Goal: Information Seeking & Learning: Compare options

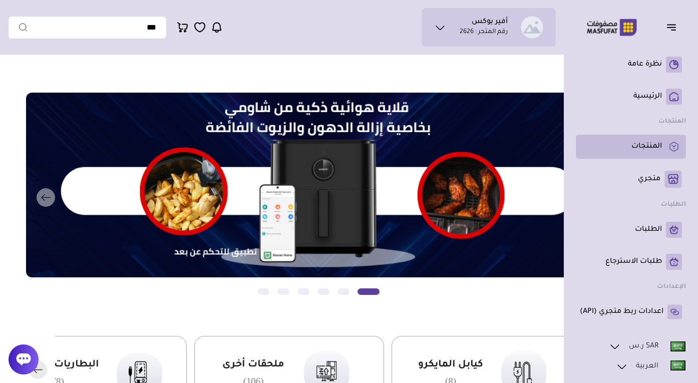
click at [640, 144] on p "المنتجات" at bounding box center [647, 147] width 31 height 10
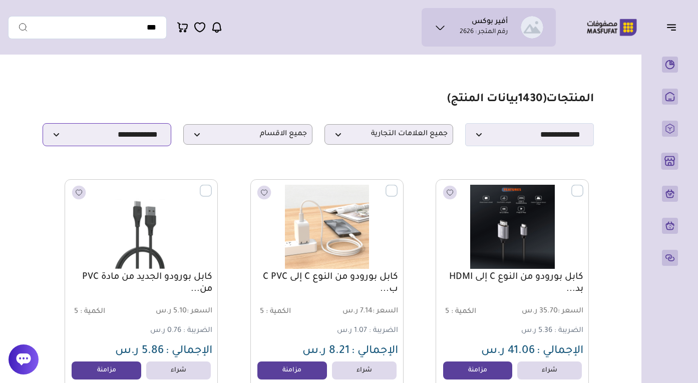
click at [134, 125] on select "**********" at bounding box center [107, 134] width 129 height 23
click at [405, 126] on p "جميع العلامات التجارية" at bounding box center [389, 134] width 129 height 21
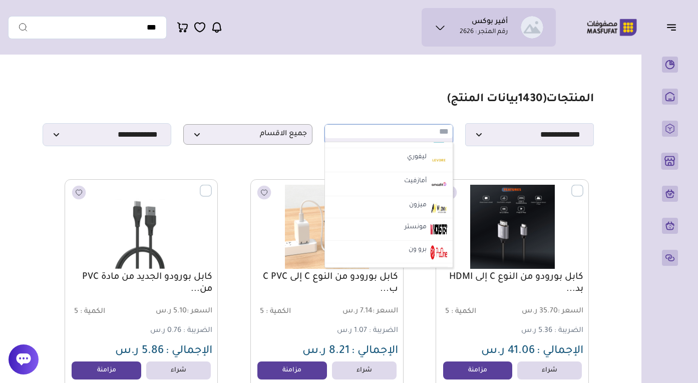
scroll to position [1240, 0]
click at [400, 124] on div "**********" at bounding box center [318, 134] width 551 height 23
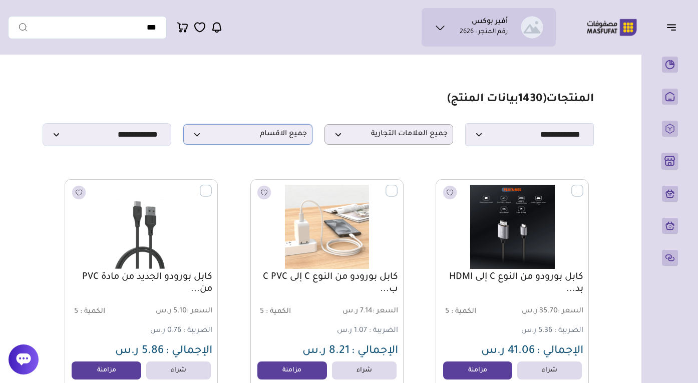
click at [273, 133] on span "جميع الاقسام" at bounding box center [248, 135] width 118 height 10
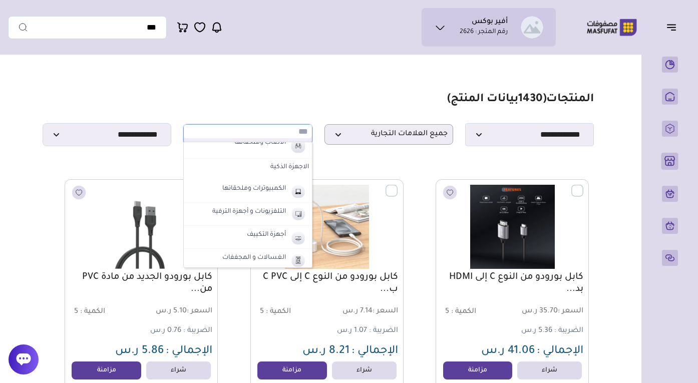
scroll to position [375, 0]
click at [255, 184] on label "الكمبيوترات وملحقاتها" at bounding box center [254, 189] width 67 height 13
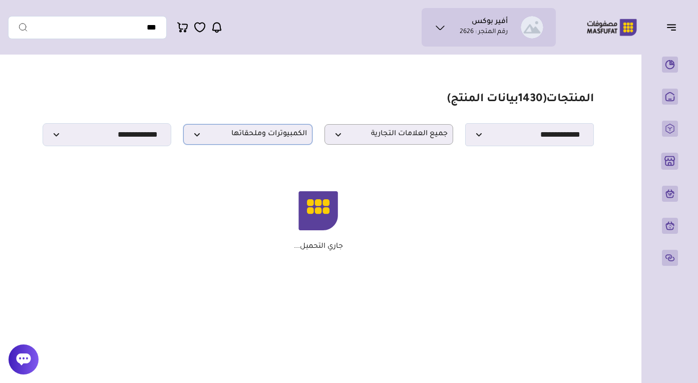
click at [266, 126] on p "الكمبيوترات وملحقاتها" at bounding box center [247, 134] width 129 height 21
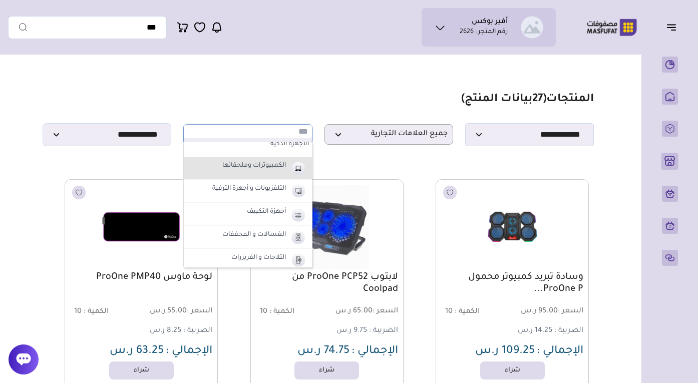
scroll to position [400, 0]
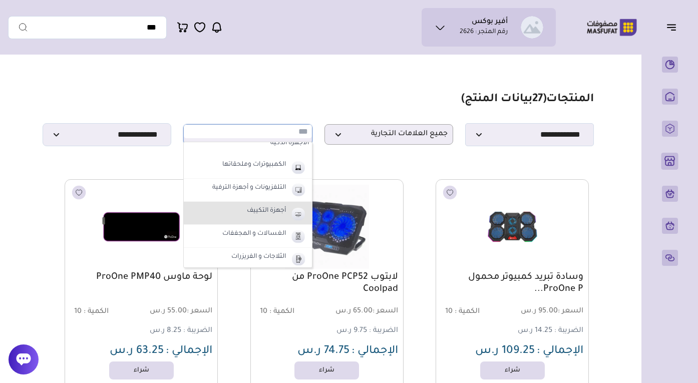
click at [274, 218] on li "أجهزة التكييف" at bounding box center [248, 213] width 128 height 23
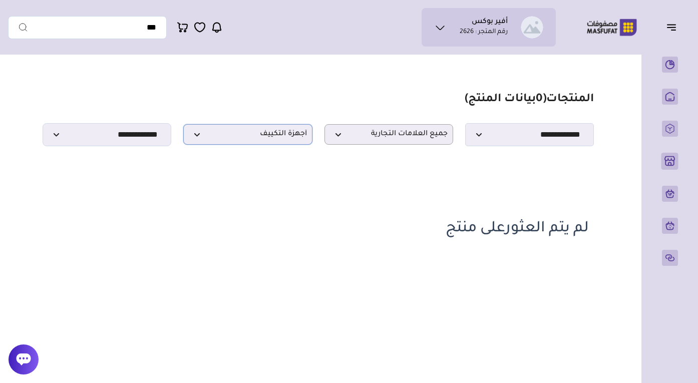
click at [296, 135] on span "أجهزة التكييف" at bounding box center [248, 135] width 118 height 10
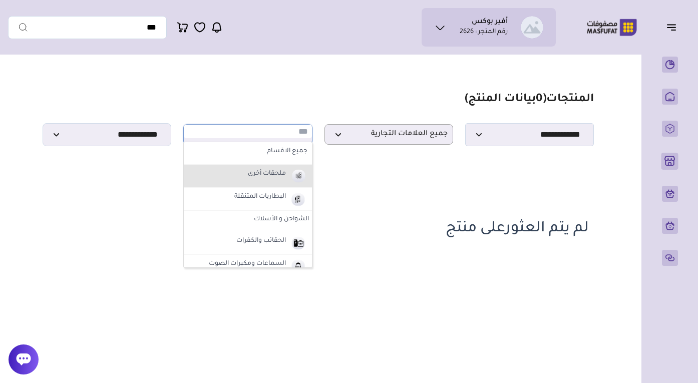
scroll to position [0, 0]
click at [277, 181] on li "ملحقات أخرى" at bounding box center [248, 176] width 128 height 23
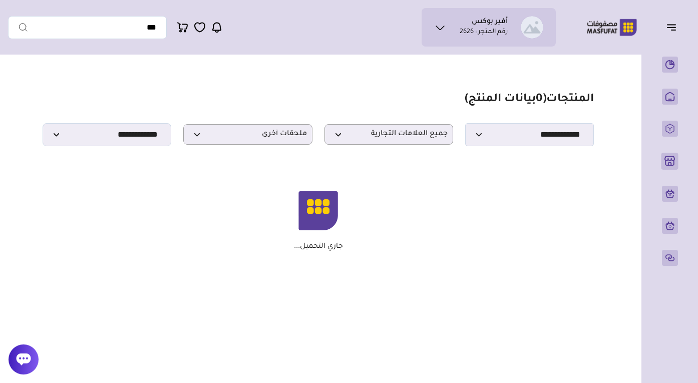
click at [321, 246] on p "جاري التحميل..." at bounding box center [318, 246] width 49 height 9
click at [362, 244] on div "جاري التحميل..." at bounding box center [319, 221] width 542 height 60
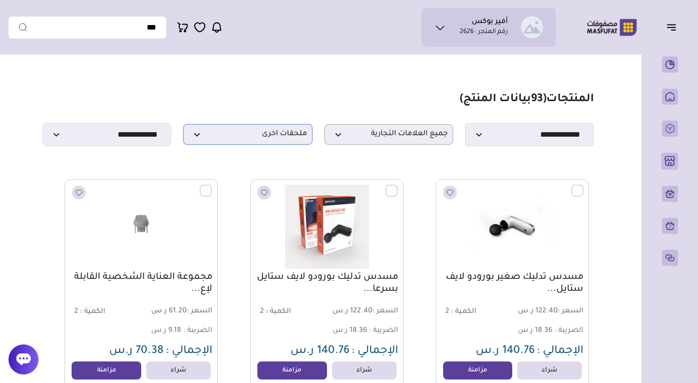
click at [267, 136] on span "ملحقات أخرى" at bounding box center [248, 135] width 118 height 10
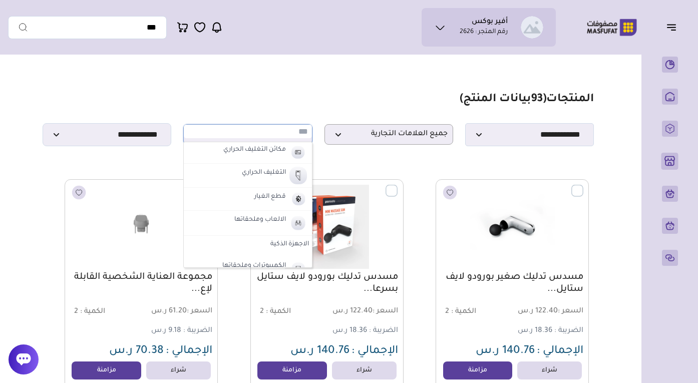
scroll to position [298, 0]
click at [274, 201] on label "قطع الغيار" at bounding box center [270, 197] width 35 height 13
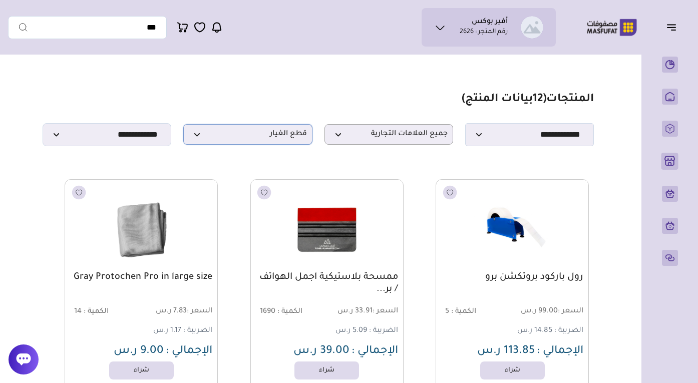
scroll to position [0, 0]
click at [289, 135] on span "قطع الغيار" at bounding box center [248, 135] width 118 height 10
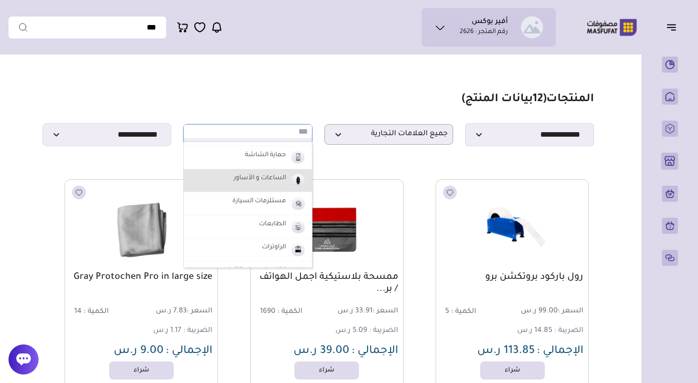
scroll to position [134, 0]
click at [275, 183] on li "الساعات و الأساور" at bounding box center [248, 178] width 128 height 23
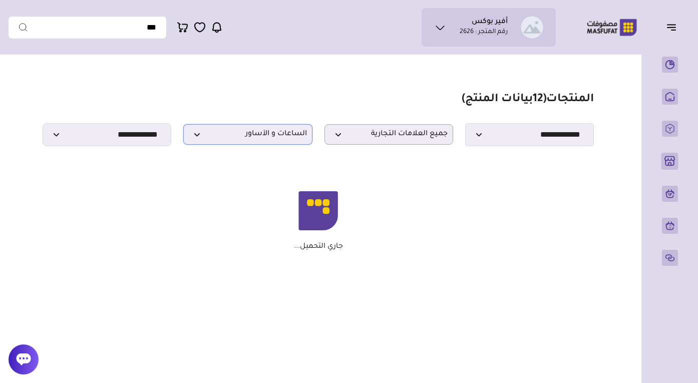
click at [259, 132] on span "الساعات و الأساور" at bounding box center [248, 135] width 118 height 10
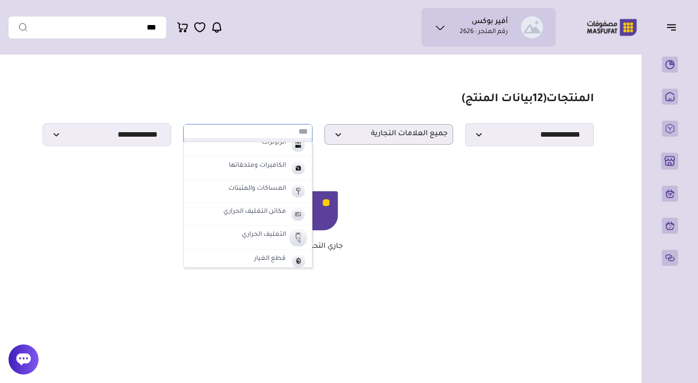
scroll to position [239, 0]
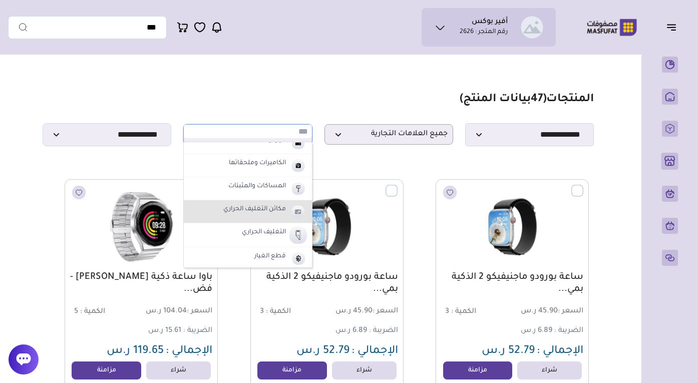
click at [268, 215] on label "مكائن التغليف الحراري" at bounding box center [255, 209] width 66 height 13
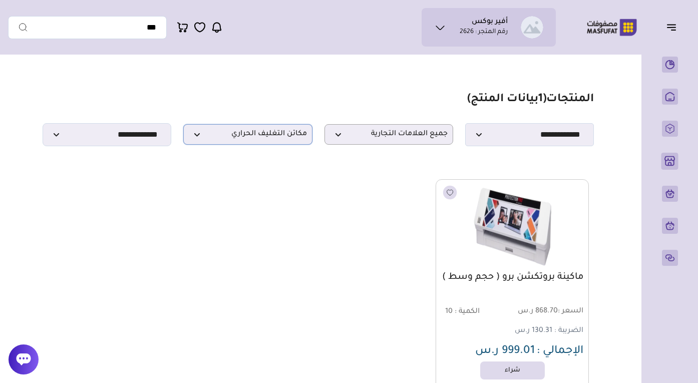
click at [249, 130] on span "مكائن التغليف الحراري" at bounding box center [248, 135] width 118 height 10
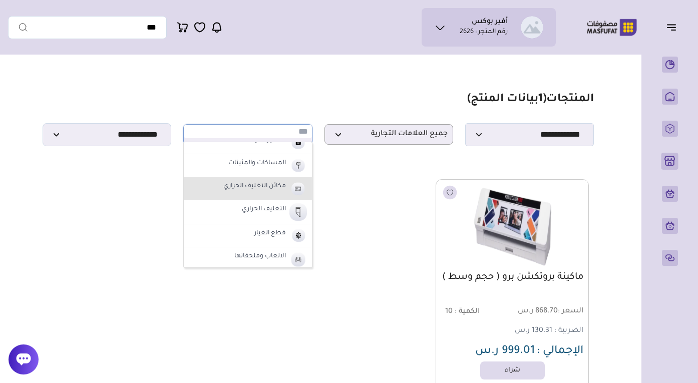
scroll to position [265, 0]
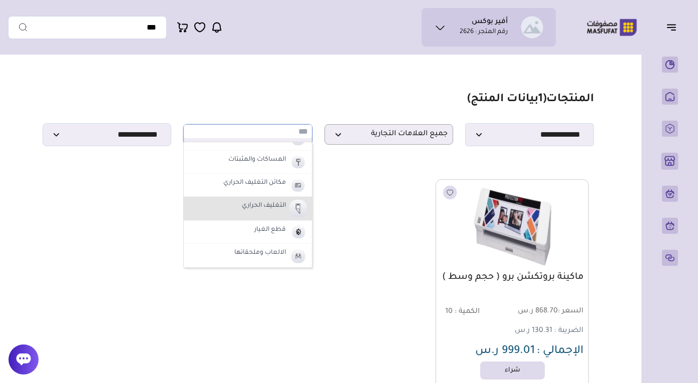
click at [255, 205] on label "التغليف الحراري" at bounding box center [263, 206] width 47 height 13
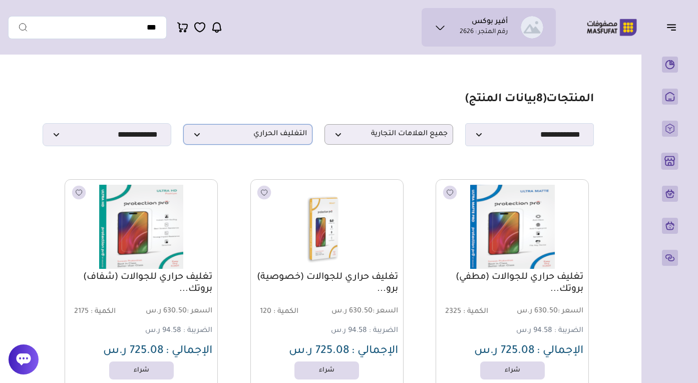
scroll to position [0, 0]
click at [271, 133] on span "التغليف الحراري" at bounding box center [248, 135] width 118 height 10
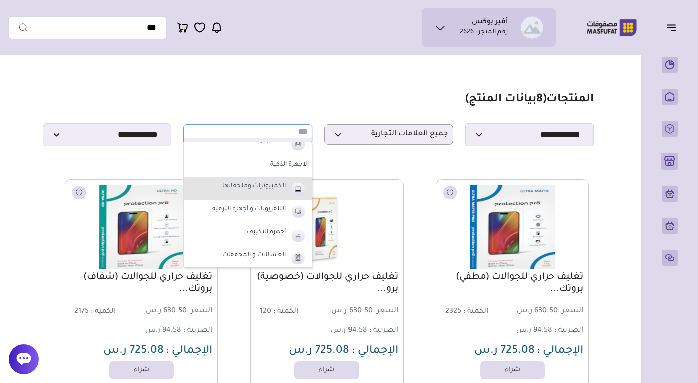
scroll to position [381, 0]
click at [281, 194] on li "الكمبيوترات وملحقاتها" at bounding box center [248, 186] width 128 height 23
select select "**"
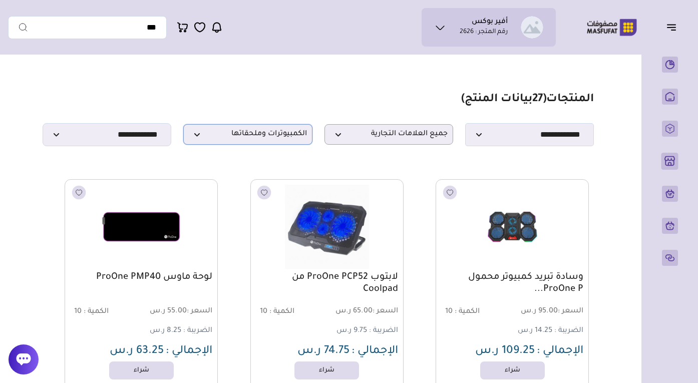
scroll to position [0, 0]
click at [270, 116] on section "**********" at bounding box center [318, 120] width 551 height 54
click at [271, 129] on p "الكمبيوترات وملحقاتها" at bounding box center [247, 134] width 129 height 21
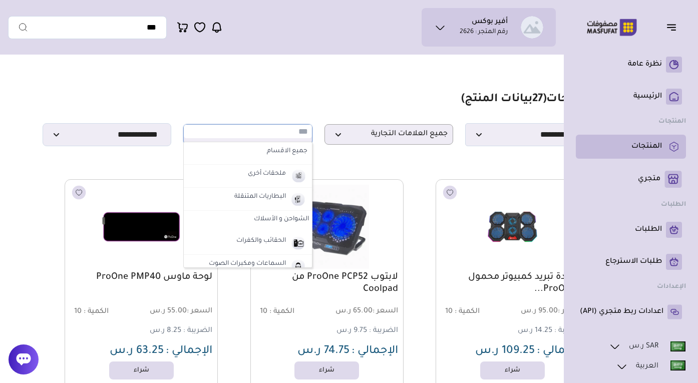
click at [653, 150] on p "المنتجات" at bounding box center [647, 147] width 31 height 10
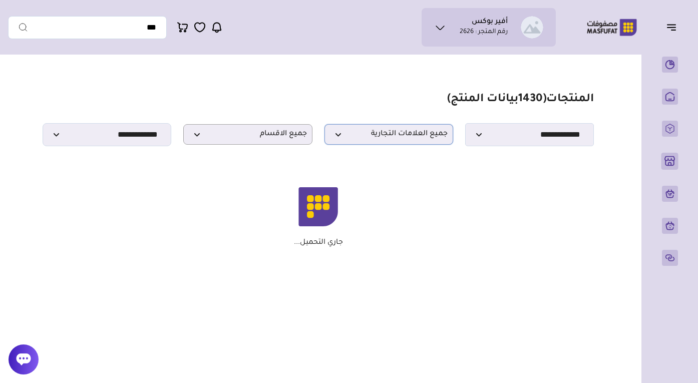
click at [359, 138] on span "جميع العلامات التجارية" at bounding box center [389, 135] width 118 height 10
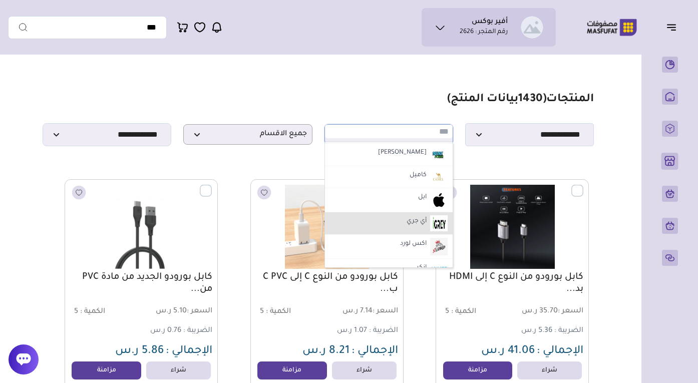
scroll to position [1381, 0]
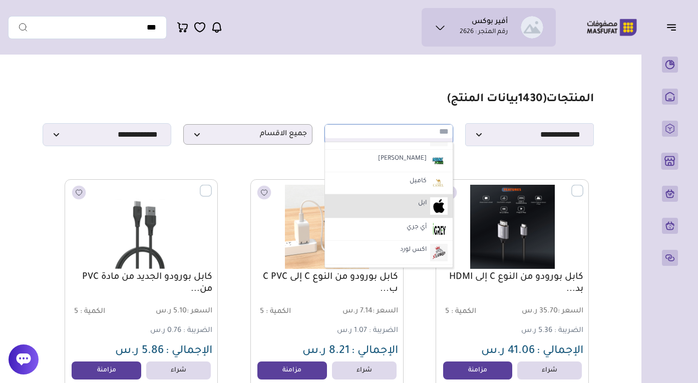
click at [383, 199] on li "ابل" at bounding box center [389, 206] width 128 height 24
select select "*"
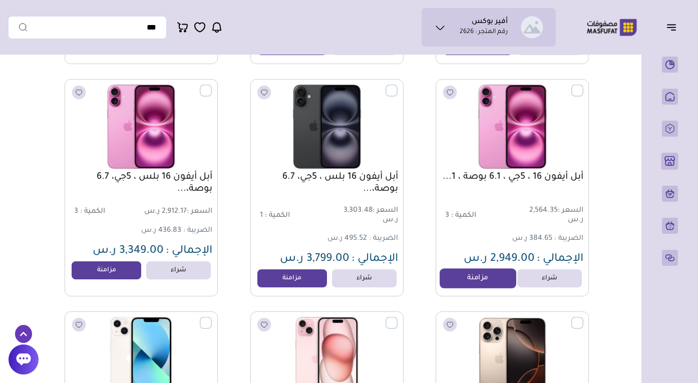
scroll to position [568, 0]
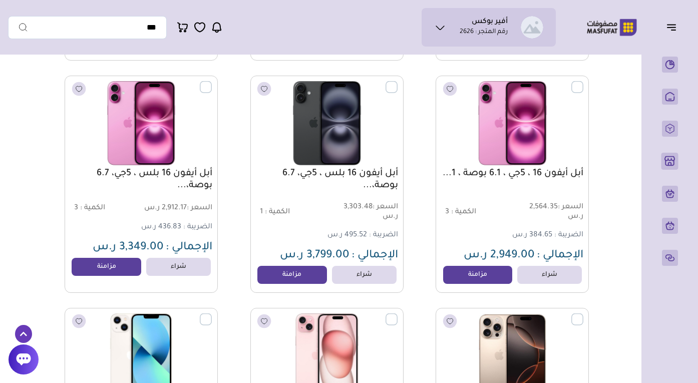
click at [514, 253] on span "2,949.00 ر.س" at bounding box center [499, 256] width 71 height 12
click at [613, 218] on section "مزامنة ( 0 ) تحديد الكل إلغاء التحديد المنتجات (" at bounding box center [318, 373] width 621 height 1765
click at [541, 235] on span "384.65 ر.س" at bounding box center [532, 235] width 40 height 8
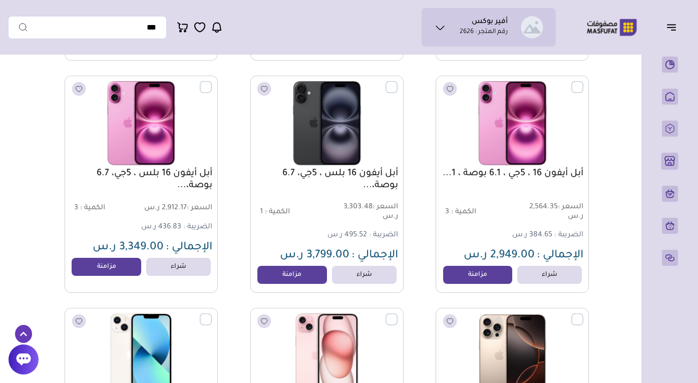
click at [541, 235] on span "384.65 ر.س" at bounding box center [532, 235] width 40 height 8
click at [606, 222] on section "مزامنة ( 0 ) تحديد الكل إلغاء التحديد المنتجات (" at bounding box center [318, 373] width 621 height 1765
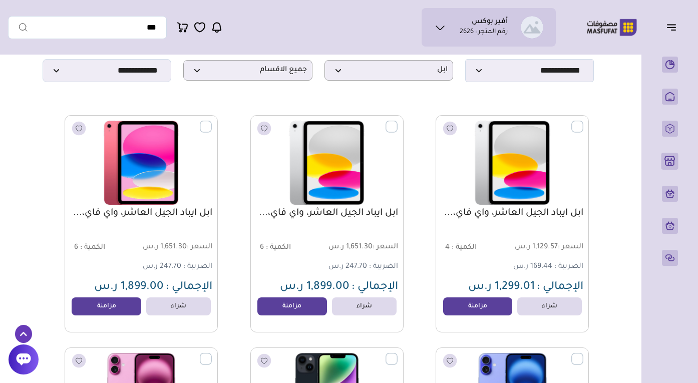
scroll to position [46, 0]
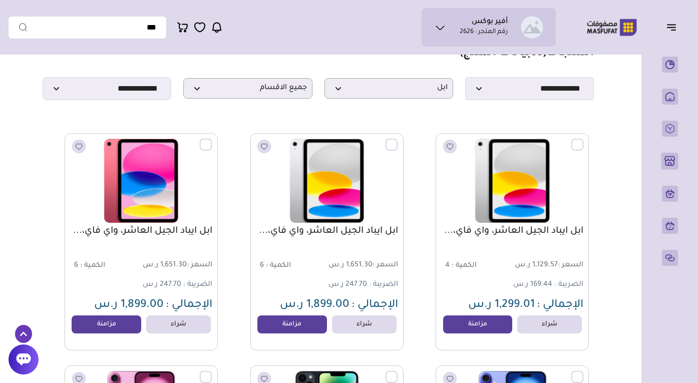
click at [400, 244] on div "ابل ايباد الجيل العاشر، واي فاي،... السعر : 1,651.30 ر.س الكمية : 6" at bounding box center [326, 241] width 153 height 217
click at [375, 240] on div "ابل ايباد الجيل العاشر، واي فاي،..." at bounding box center [327, 238] width 142 height 27
drag, startPoint x: 399, startPoint y: 235, endPoint x: 368, endPoint y: 241, distance: 31.0
click at [368, 241] on div "ابل ايباد الجيل العاشر، واي فاي،... السعر : 1,651.30 ر.س الكمية : 6" at bounding box center [326, 241] width 153 height 217
copy link "ابل ايباد الجيل العاشر، واي فاي،..."
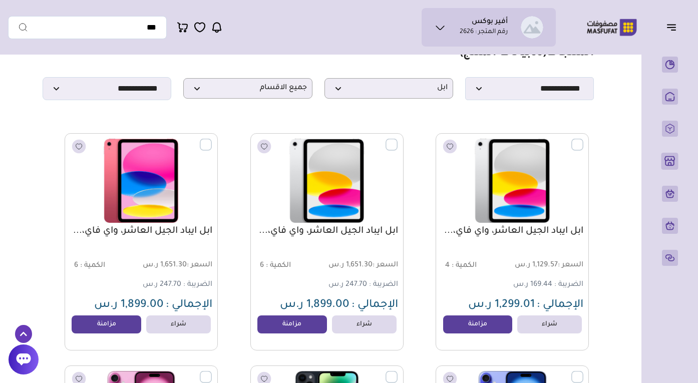
click at [283, 229] on link "ابل ايباد الجيل العاشر، واي فاي،..." at bounding box center [327, 231] width 142 height 12
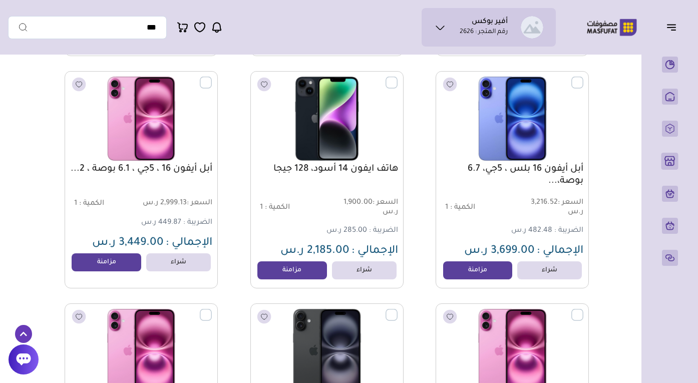
scroll to position [338, 0]
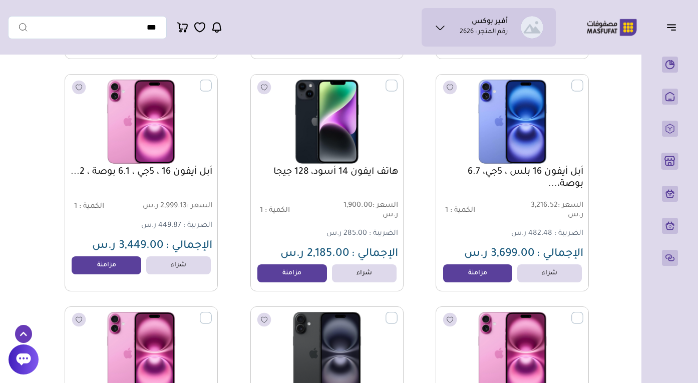
click at [582, 184] on link "أبل أيفون 16 بلس ، 5جي، 6.7 بوصة،..." at bounding box center [512, 178] width 142 height 24
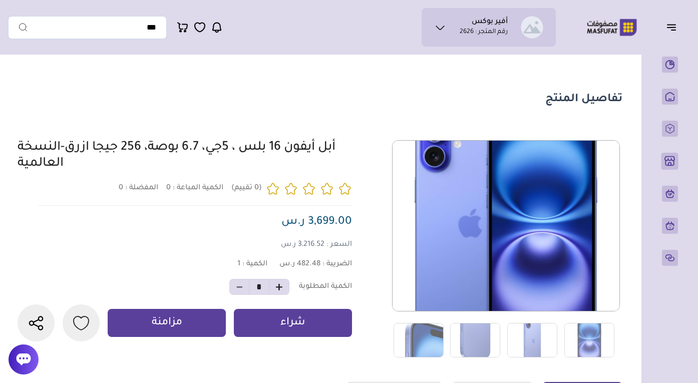
click at [347, 146] on div "أبل أيفون 16 بلس ، 5جي، 6.7 بوصة، 256 جيجا ازرق-النسخة العالمية" at bounding box center [185, 156] width 334 height 32
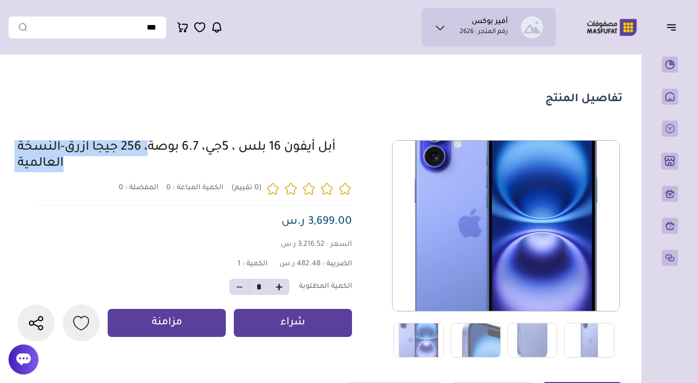
click at [347, 146] on div "أبل أيفون 16 بلس ، 5جي، 6.7 بوصة، 256 جيجا ازرق-النسخة العالمية" at bounding box center [185, 156] width 334 height 32
copy div "أبل أيفون 16 بلس ، 5جي، 6.7 بوصة، 256 جيجا ازرق-النسخة العالمية"
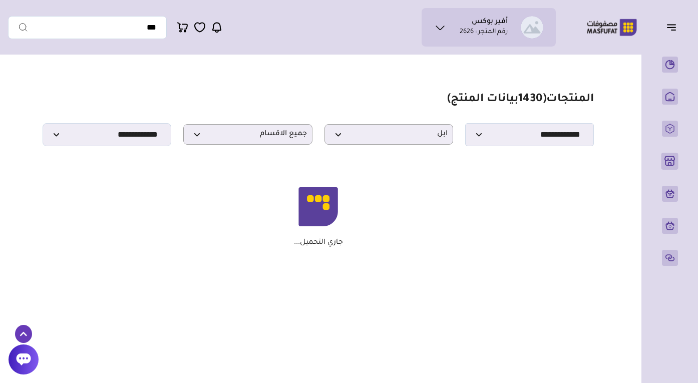
select select "*"
click at [270, 137] on span "جميع الاقسام" at bounding box center [248, 135] width 118 height 10
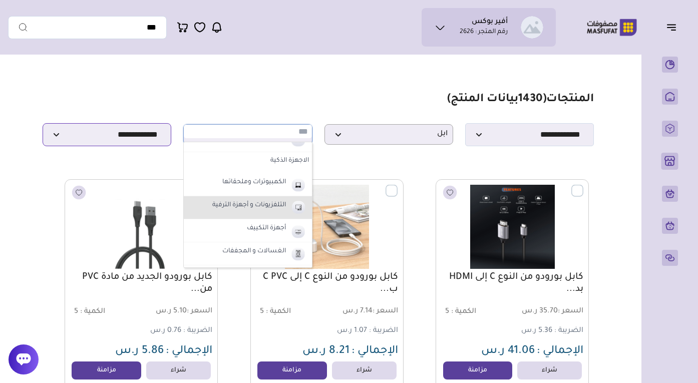
scroll to position [388, 0]
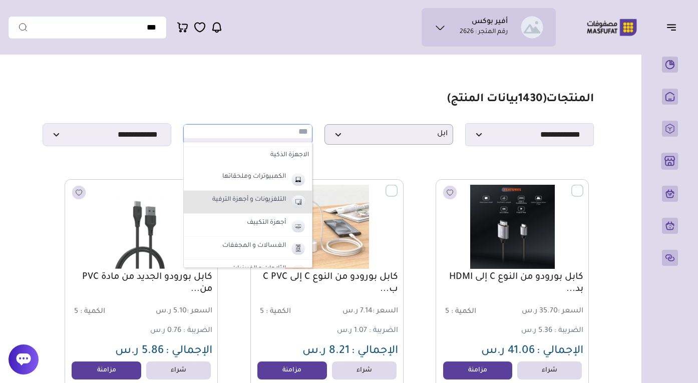
click at [243, 203] on label "التلفزيونات و أجهزة الترفية" at bounding box center [249, 200] width 77 height 13
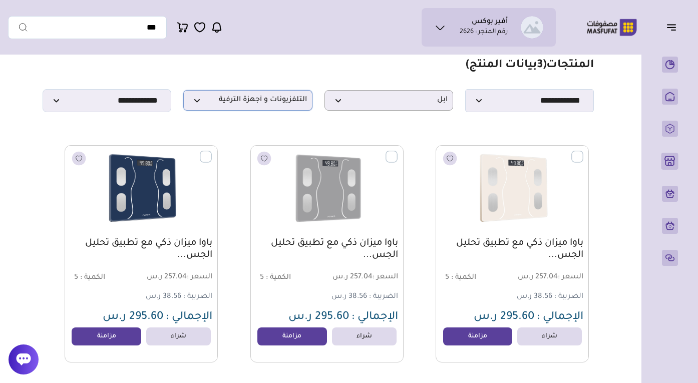
scroll to position [38, 0]
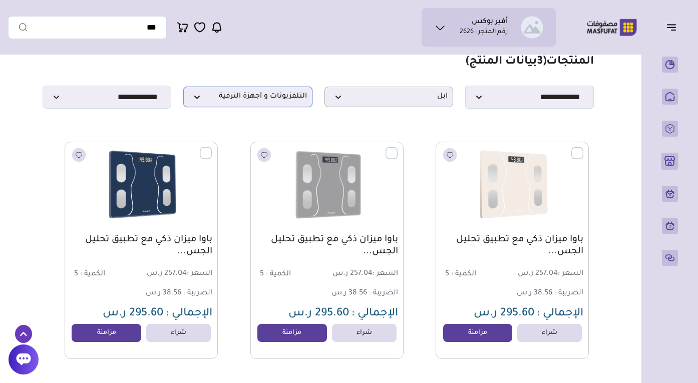
click at [229, 101] on span "التلفزيونات و أجهزة الترفية" at bounding box center [248, 97] width 118 height 10
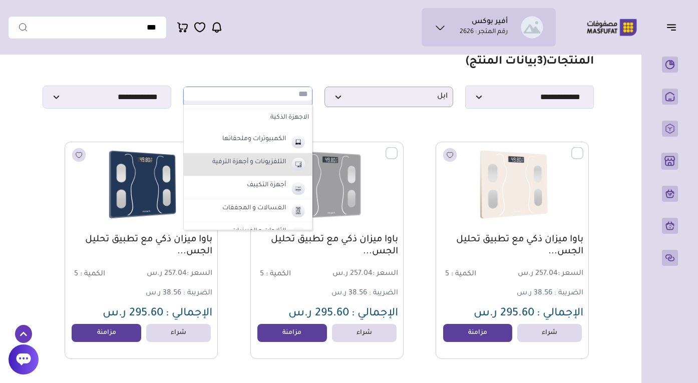
click at [246, 170] on li "التلفزيونات و أجهزة الترفية" at bounding box center [248, 164] width 128 height 23
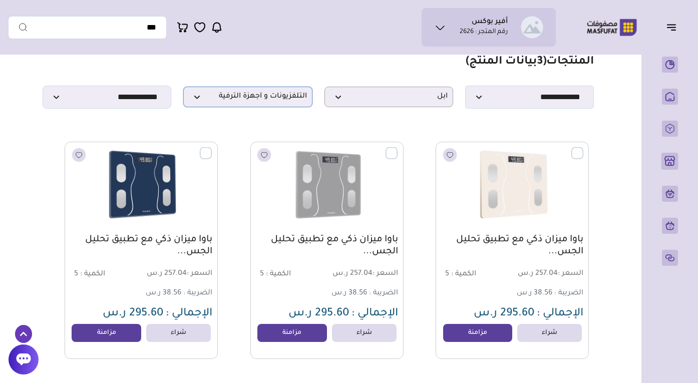
click at [256, 96] on span "التلفزيونات و أجهزة الترفية" at bounding box center [248, 97] width 118 height 10
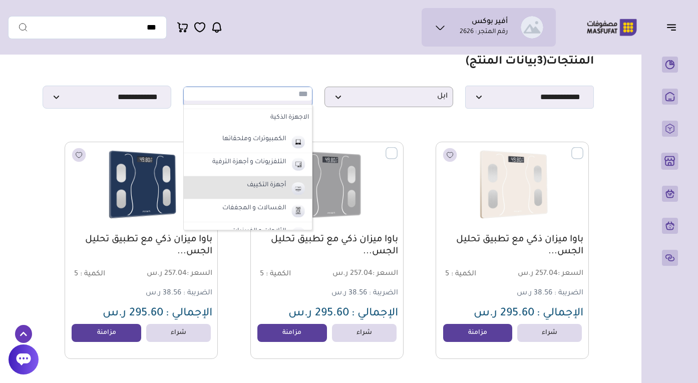
click at [260, 192] on li "أجهزة التكييف" at bounding box center [248, 187] width 128 height 23
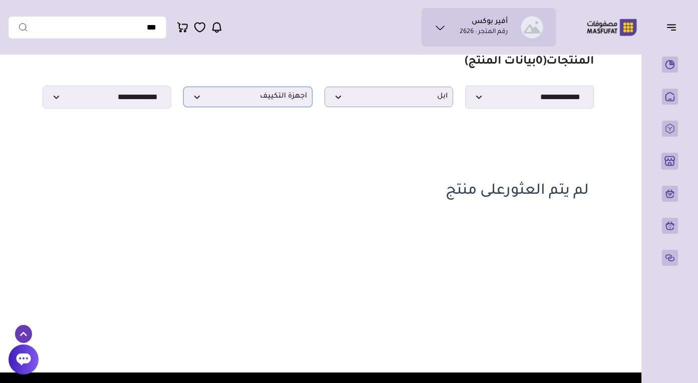
click at [263, 104] on p "أجهزة التكييف" at bounding box center [247, 97] width 129 height 21
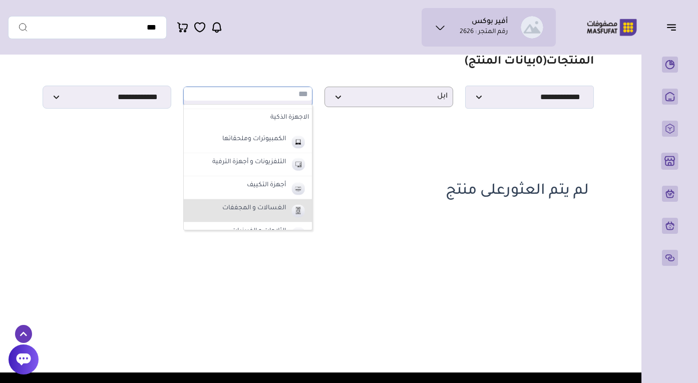
click at [262, 209] on label "الغسالات و المجففات" at bounding box center [254, 208] width 67 height 13
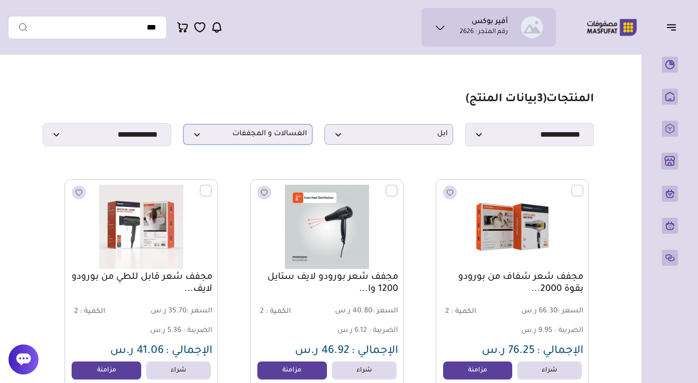
scroll to position [0, 0]
click at [277, 136] on span "الغسالات و المجففات" at bounding box center [248, 135] width 118 height 10
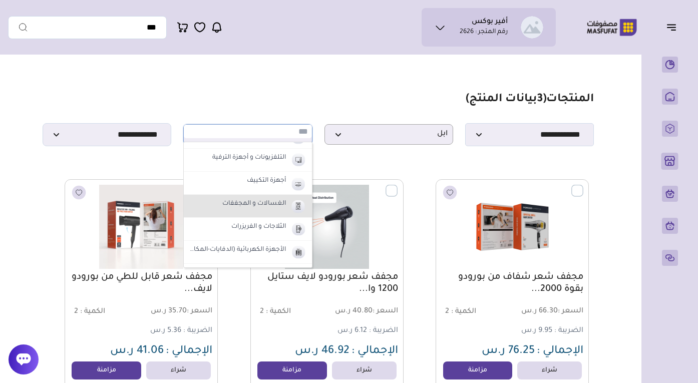
scroll to position [435, 0]
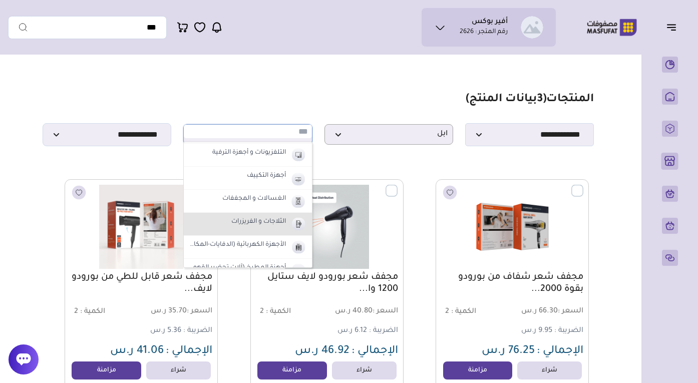
click at [273, 222] on label "الثلاجات و الفريزرات" at bounding box center [259, 222] width 58 height 13
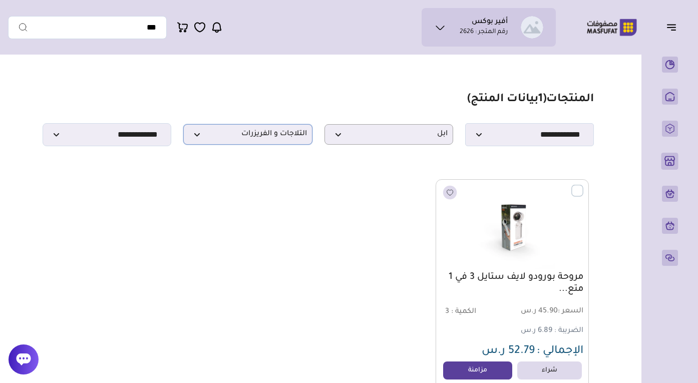
click at [254, 125] on p "الثلاجات و الفريزرات" at bounding box center [247, 134] width 129 height 21
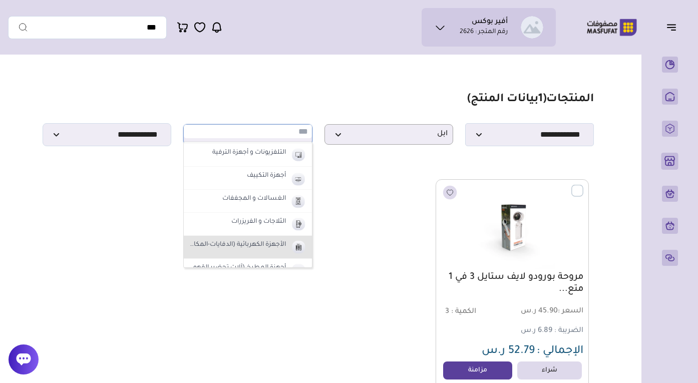
click at [252, 249] on label "الأجهزة الكهربائية (الدفايات-المكانس)" at bounding box center [237, 245] width 100 height 13
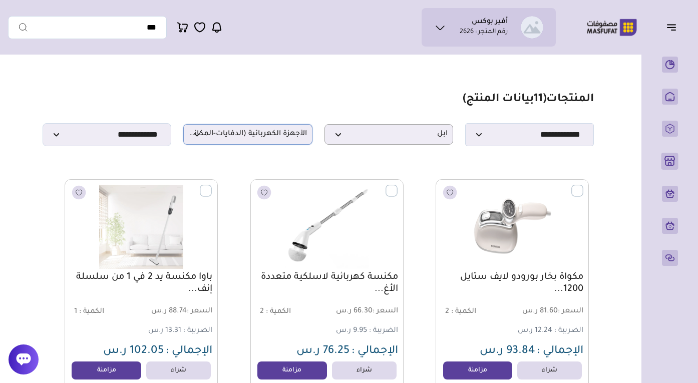
scroll to position [0, 0]
click at [211, 134] on span "الأجهزة الكهربائية (الدفايات-المكانس)" at bounding box center [248, 135] width 118 height 10
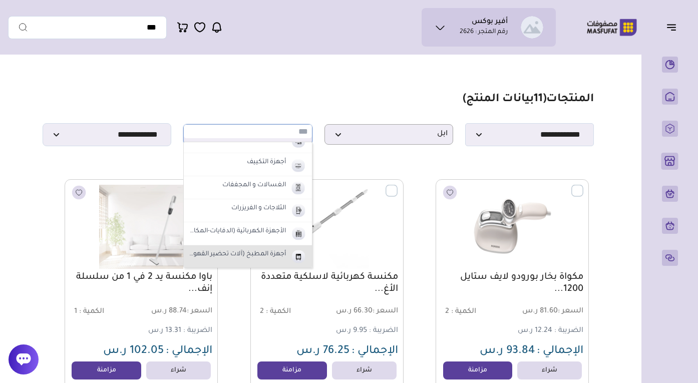
scroll to position [448, 0]
click at [230, 260] on label "أجهزة المطبخ (آلات تحضير القهوة - الأفران)" at bounding box center [237, 255] width 100 height 13
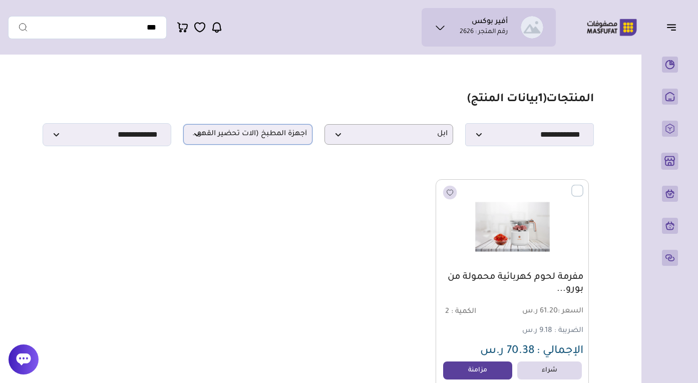
click at [253, 140] on p "أجهزة المطبخ (آلات تحضير القهوة - الأفران)" at bounding box center [247, 134] width 129 height 21
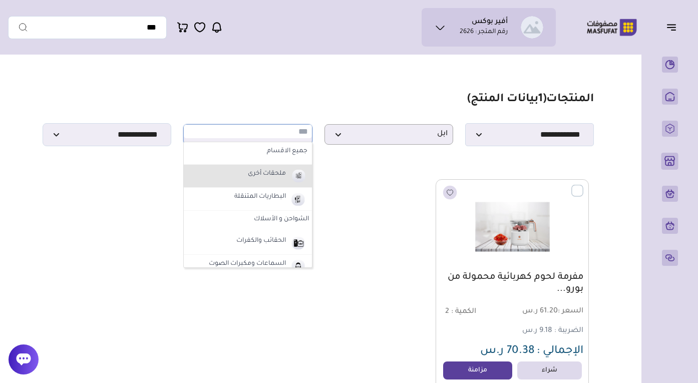
scroll to position [0, 0]
click at [264, 173] on label "ملحقات أخرى" at bounding box center [266, 174] width 41 height 13
select select "*"
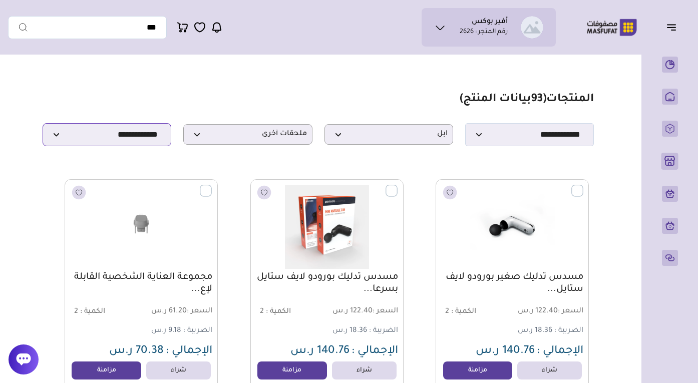
select select
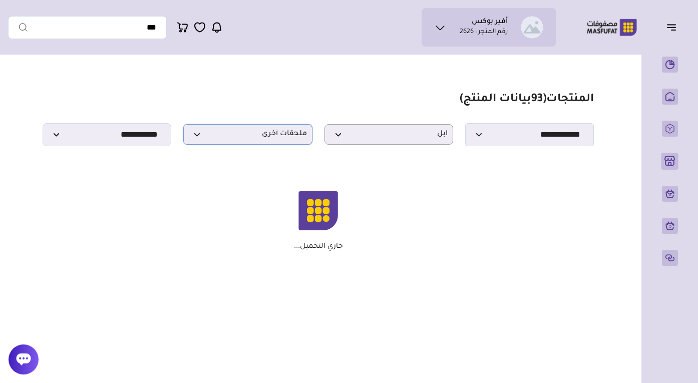
click at [246, 137] on span "ملحقات أخرى" at bounding box center [248, 135] width 118 height 10
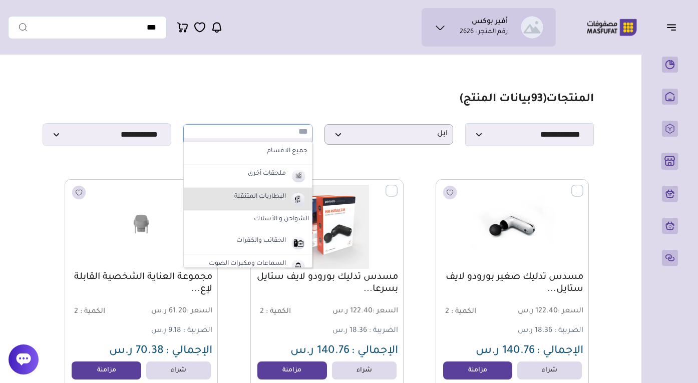
click at [250, 201] on label "البطاريات المتنقلة" at bounding box center [260, 197] width 55 height 13
select select "*"
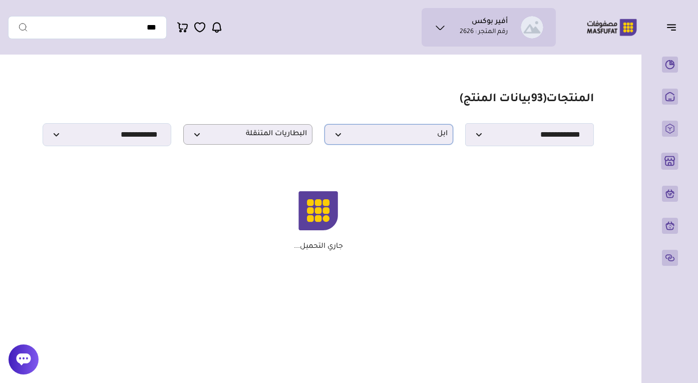
click at [364, 137] on span "ابل" at bounding box center [389, 135] width 118 height 10
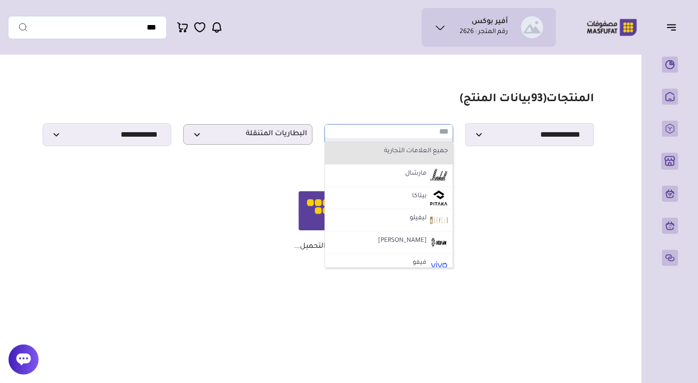
click at [372, 160] on li "جميع العلامات التجارية" at bounding box center [389, 153] width 128 height 23
select select "*"
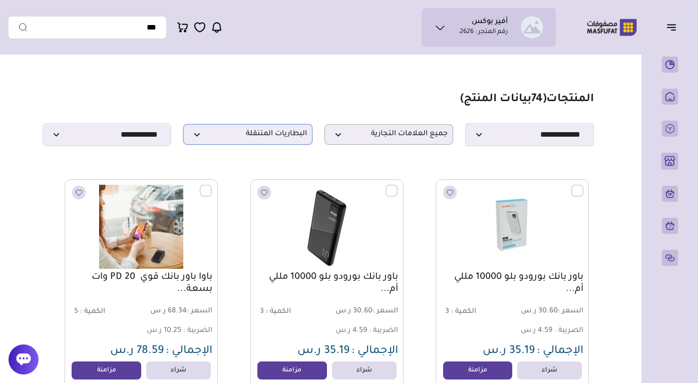
click at [270, 141] on p "البطاريات المتنقلة" at bounding box center [247, 134] width 129 height 21
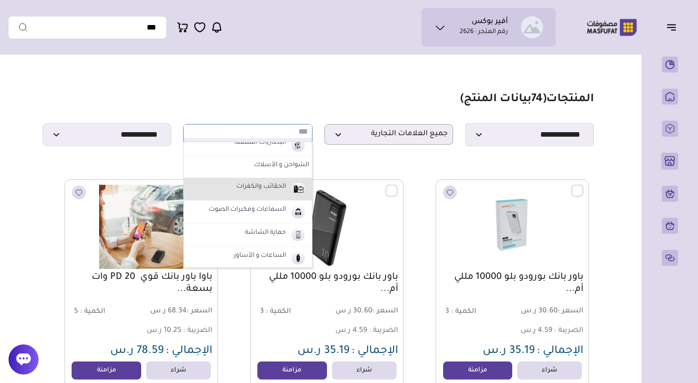
scroll to position [57, 0]
click at [278, 193] on li "الحقائب والكفرات" at bounding box center [248, 186] width 128 height 23
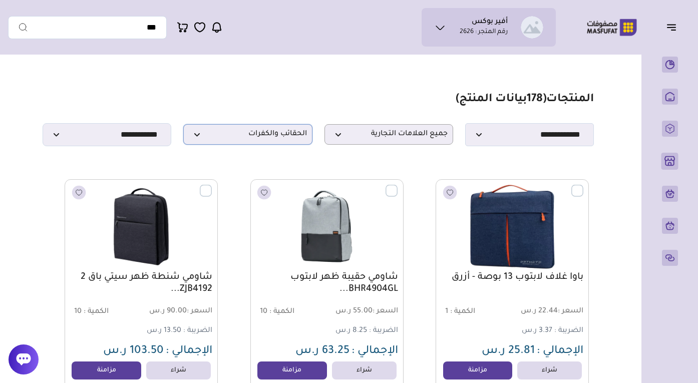
scroll to position [0, 0]
click at [255, 140] on p "الحقائب والكفرات" at bounding box center [247, 134] width 129 height 21
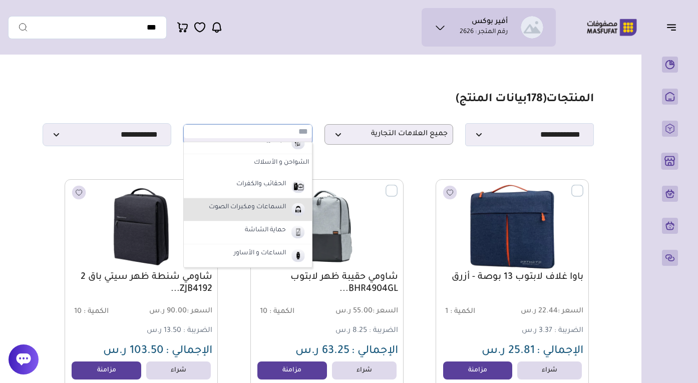
click at [270, 218] on li "السماعات ومكبرات الصوت" at bounding box center [248, 209] width 128 height 23
select select "*"
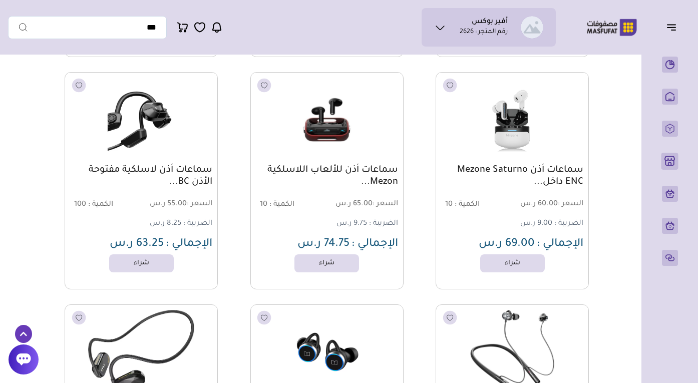
scroll to position [2665, 0]
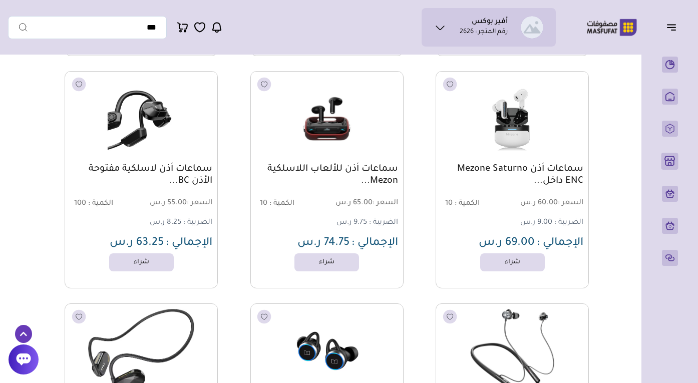
click at [544, 173] on link "سماعات أذن Mezone Saturno ENC داخل..." at bounding box center [512, 175] width 142 height 24
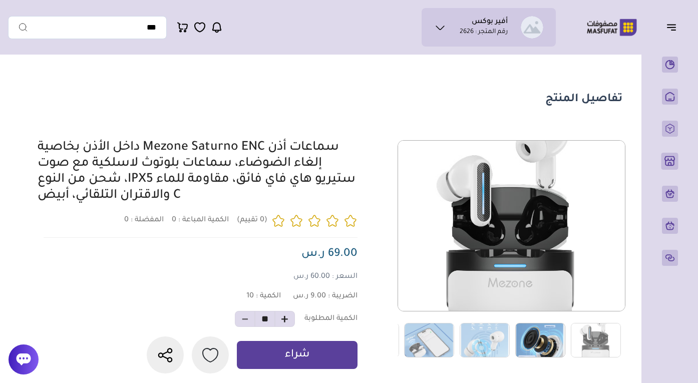
click at [548, 349] on img at bounding box center [540, 340] width 50 height 35
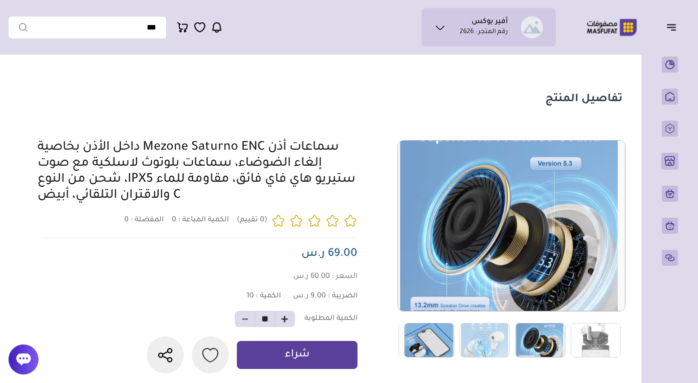
click at [455, 344] on link at bounding box center [430, 341] width 60 height 36
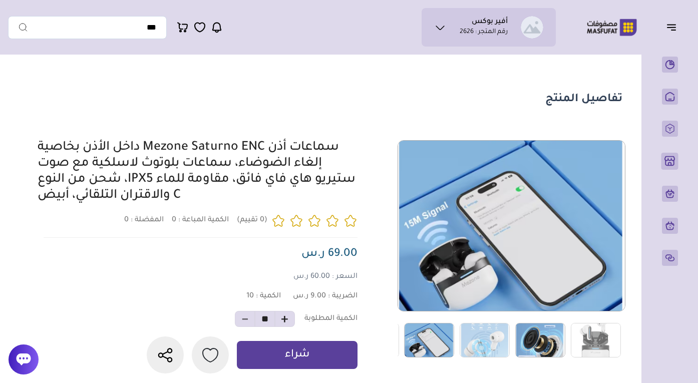
click at [433, 346] on img at bounding box center [429, 340] width 50 height 35
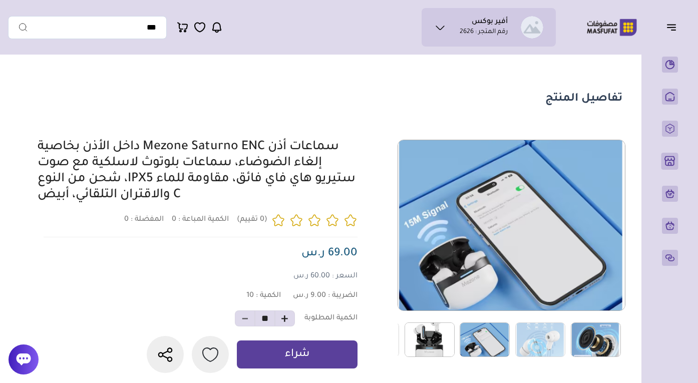
click at [423, 339] on img at bounding box center [430, 340] width 50 height 35
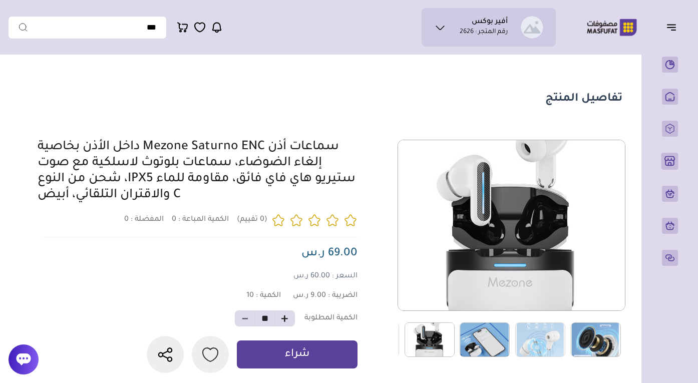
click at [365, 149] on div "0 0 10" at bounding box center [332, 256] width 582 height 233
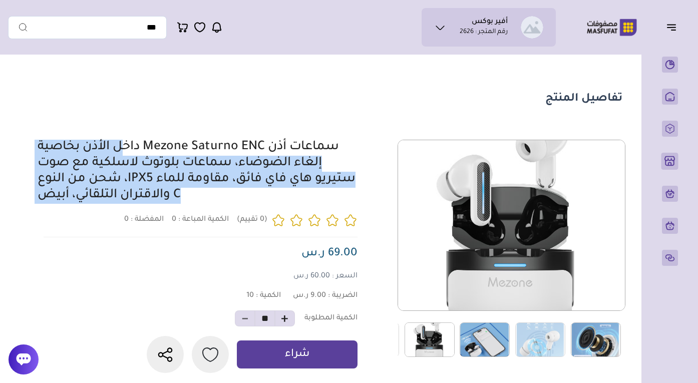
click at [365, 149] on div "0 0 10" at bounding box center [332, 256] width 582 height 233
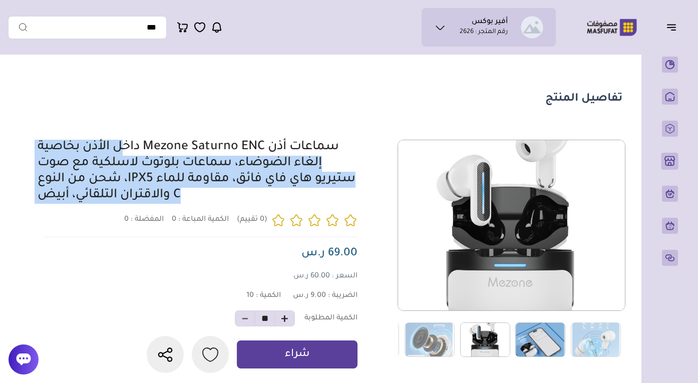
copy div "سماعات أذن Mezone Saturno ENC داخل الأذن بخاصية إلغاء الضوضاء، سماعات بلوتوث لا…"
click at [365, 149] on div "0 0 10" at bounding box center [332, 256] width 582 height 233
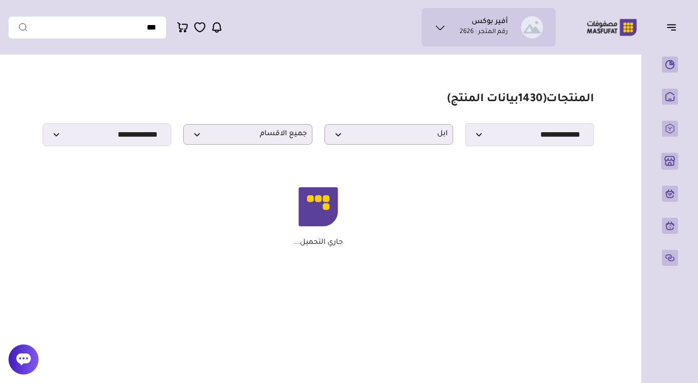
select select "*"
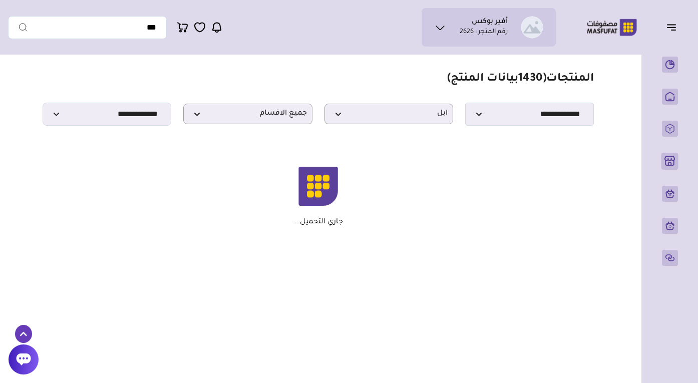
scroll to position [24, 0]
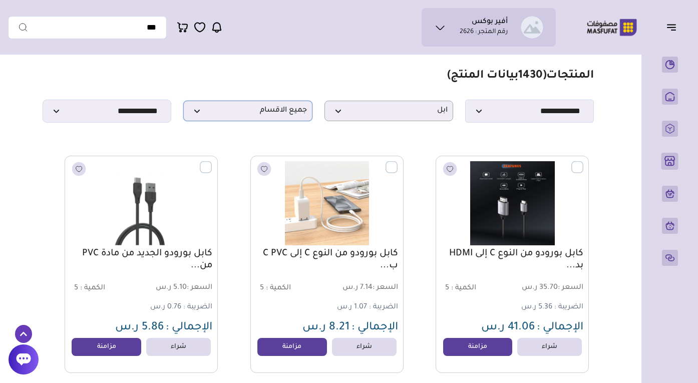
click at [302, 115] on span "جميع الاقسام" at bounding box center [248, 111] width 118 height 10
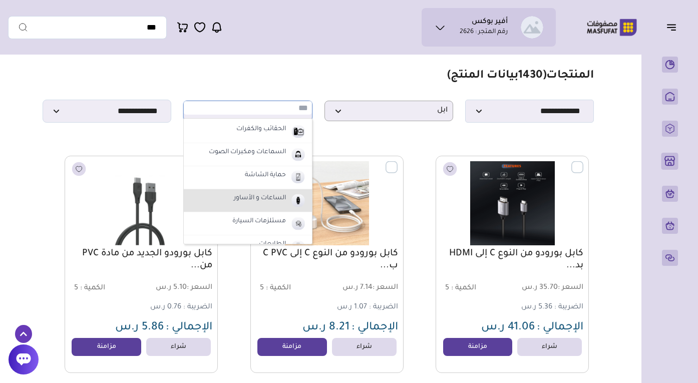
scroll to position [88, 0]
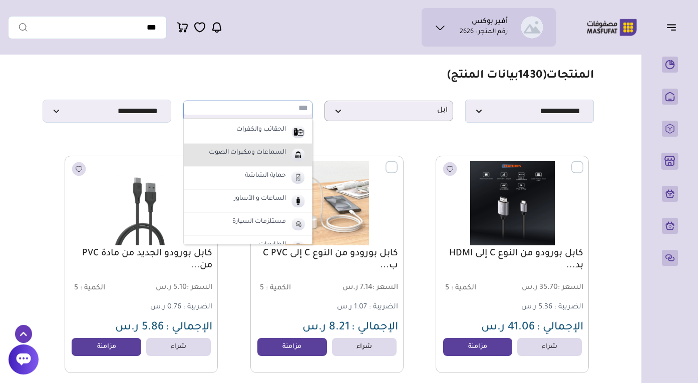
click at [287, 150] on label "السماعات ومكبرات الصوت" at bounding box center [247, 153] width 80 height 13
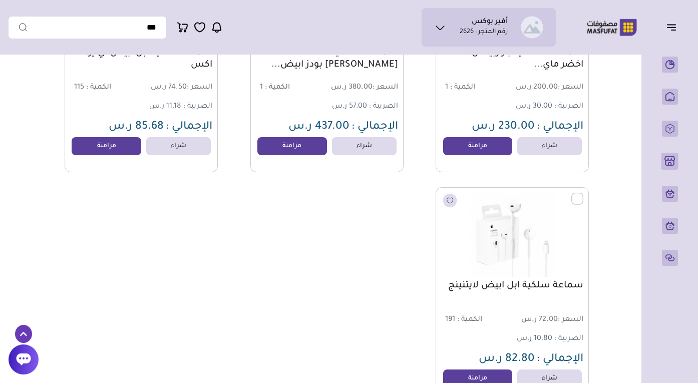
scroll to position [10486, 0]
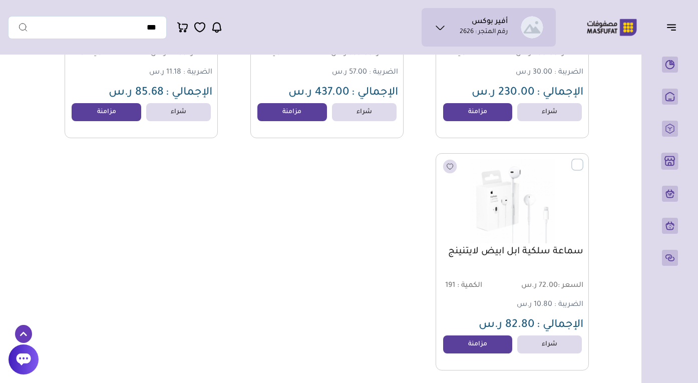
click at [502, 248] on link "سماعة سلكية ابل ابيض لايتنينج" at bounding box center [512, 252] width 142 height 12
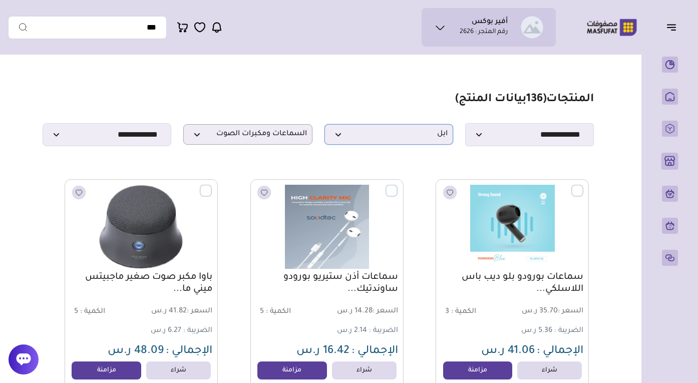
scroll to position [0, 0]
click at [263, 141] on p "السماعات ومكبرات الصوت" at bounding box center [247, 134] width 129 height 21
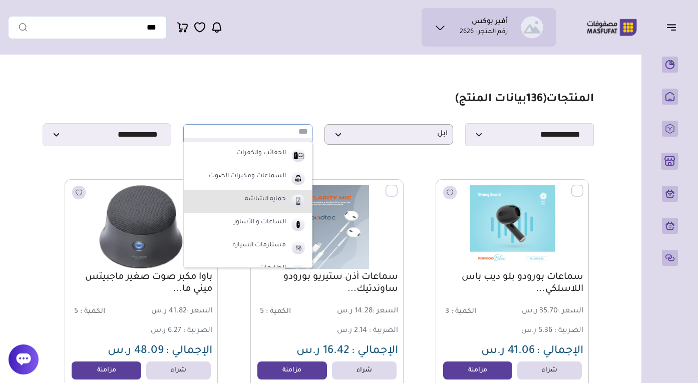
click at [255, 201] on label "حماية الشاشة" at bounding box center [265, 199] width 44 height 13
select select "*"
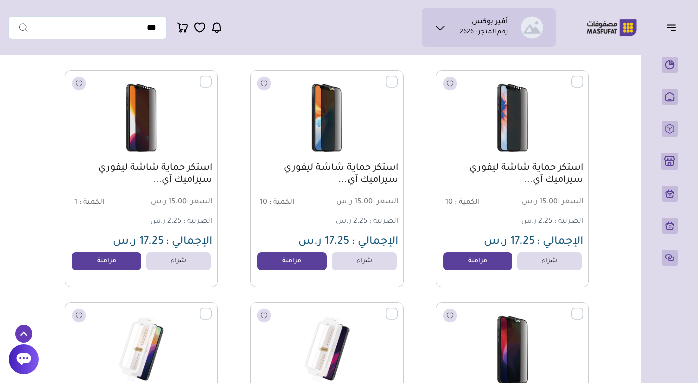
scroll to position [2611, 0]
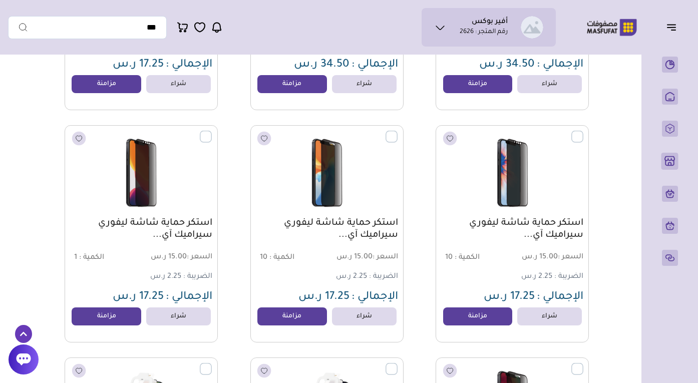
click at [349, 226] on link "استكر حماية شاشة ليفوري سيراميك آي..." at bounding box center [327, 229] width 142 height 24
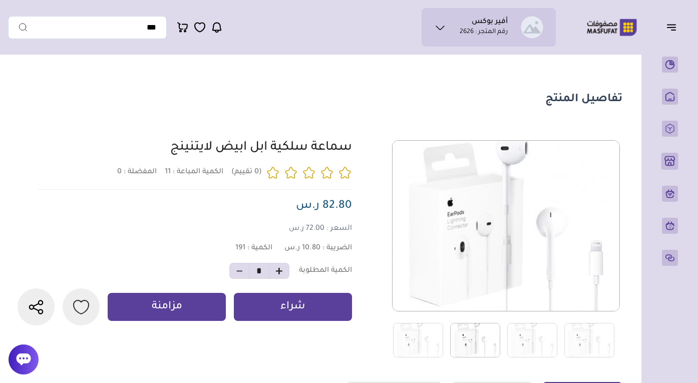
click at [465, 336] on img at bounding box center [475, 340] width 50 height 35
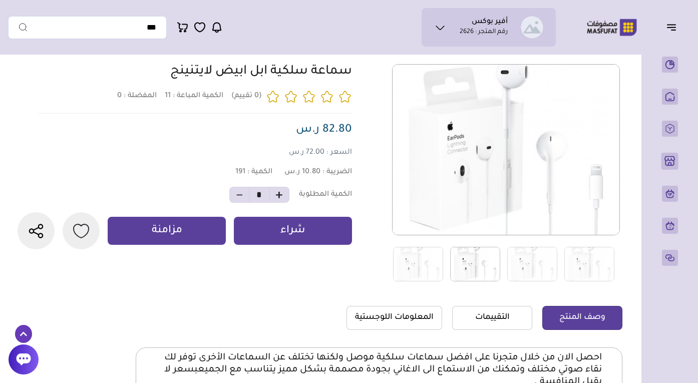
scroll to position [61, 0]
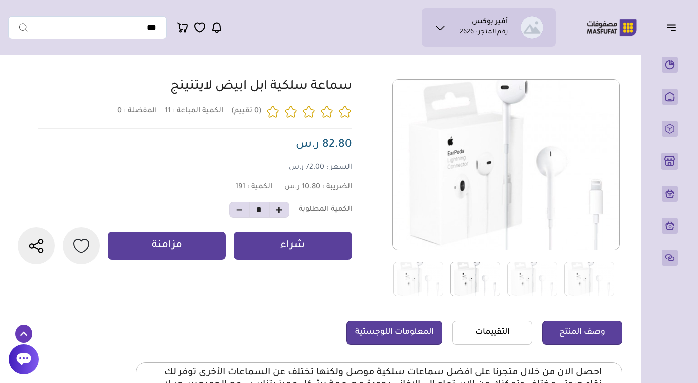
click at [402, 340] on link "المعلومات اللوجستية" at bounding box center [395, 333] width 96 height 24
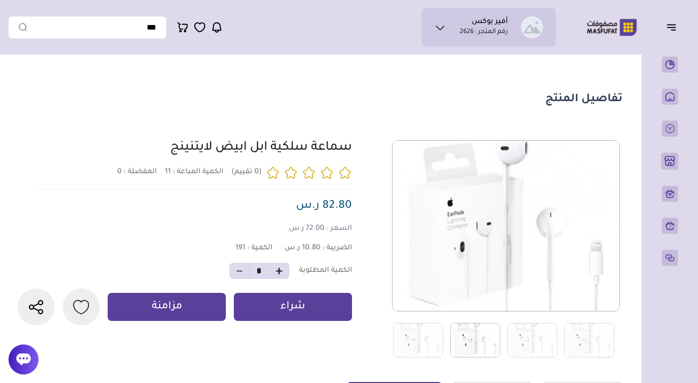
scroll to position [0, 0]
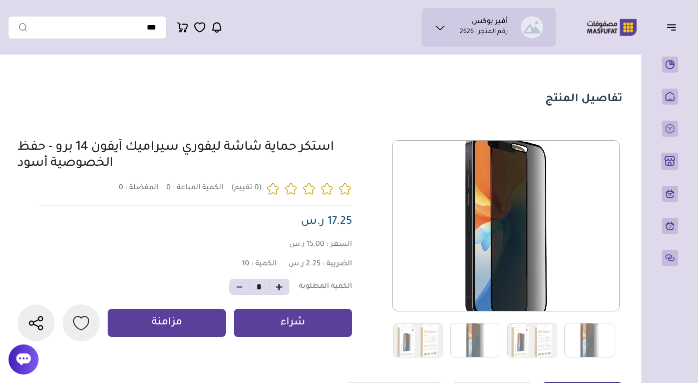
click at [340, 149] on div "استكر حماية شاشة ليفوري سيراميك آيفون 14 برو - حفظ الخصوصية أسود" at bounding box center [185, 156] width 334 height 32
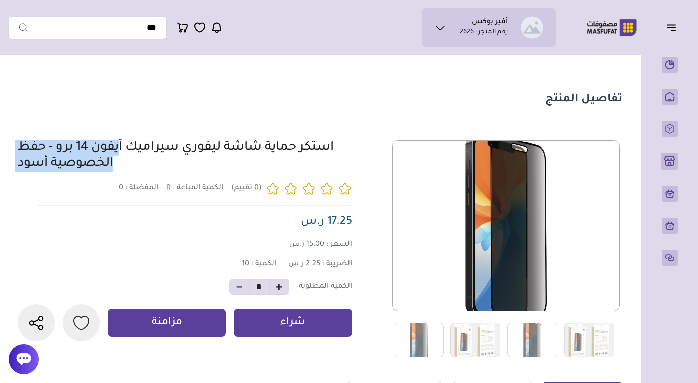
copy div "استكر حماية شاشة ليفوري سيراميك آيفون 14 برو - حفظ الخصوصية أسود"
click at [473, 344] on img at bounding box center [475, 340] width 50 height 35
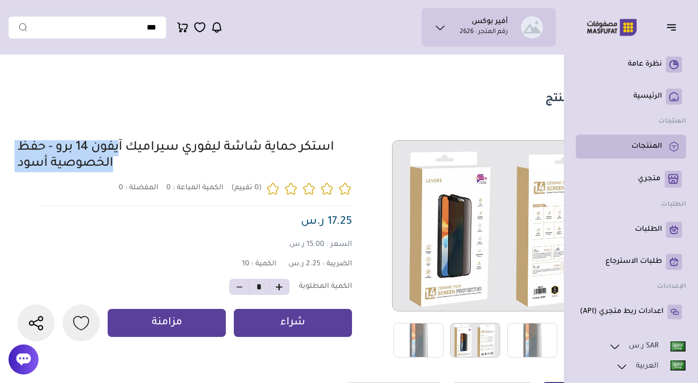
click at [646, 150] on p "المنتجات" at bounding box center [647, 147] width 31 height 10
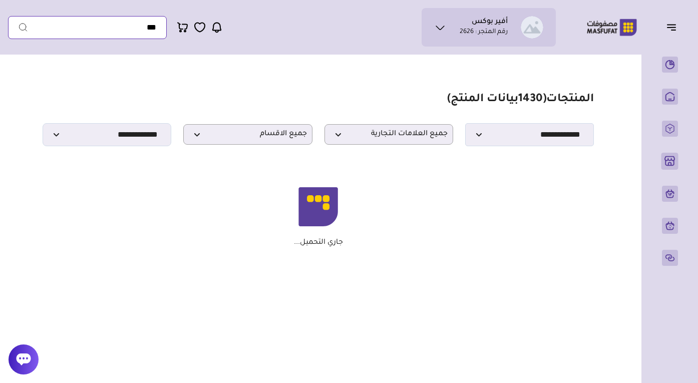
click at [129, 27] on input "text" at bounding box center [87, 27] width 159 height 23
type input "*"
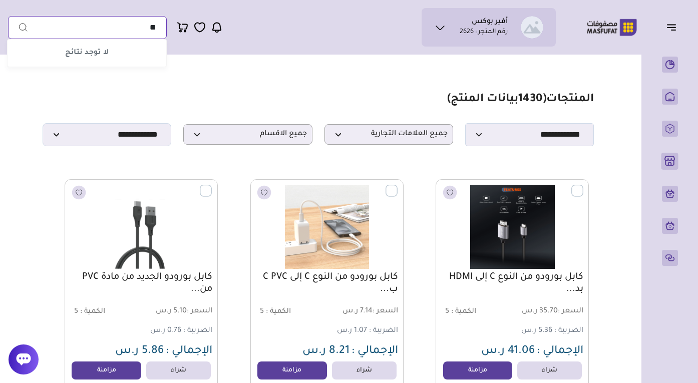
type input "*"
type input "********"
click at [18, 27] on button "submit" at bounding box center [18, 27] width 20 height 23
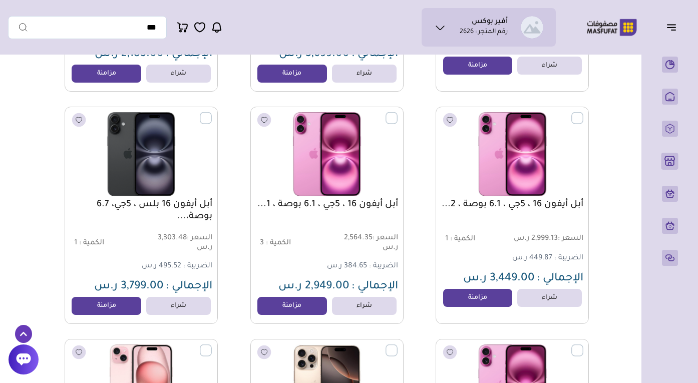
scroll to position [302, 0]
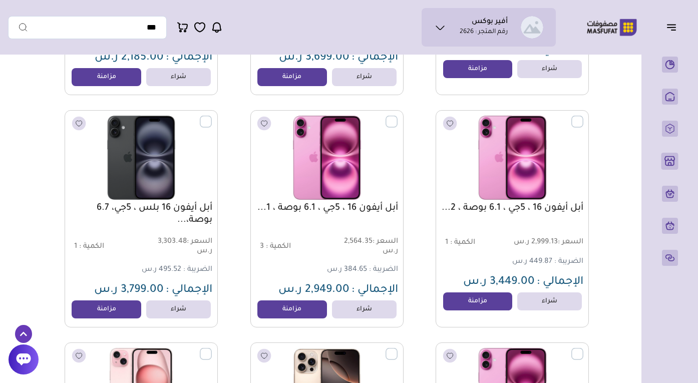
click at [159, 214] on link "أبل أيفون 16 بلس ، 5جي، 6.7 بوصة،..." at bounding box center [141, 214] width 142 height 24
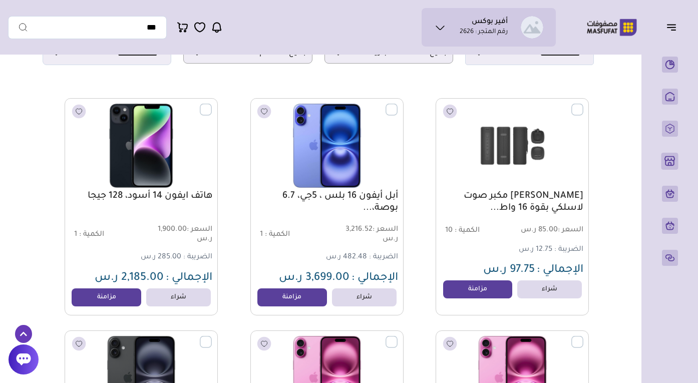
scroll to position [77, 0]
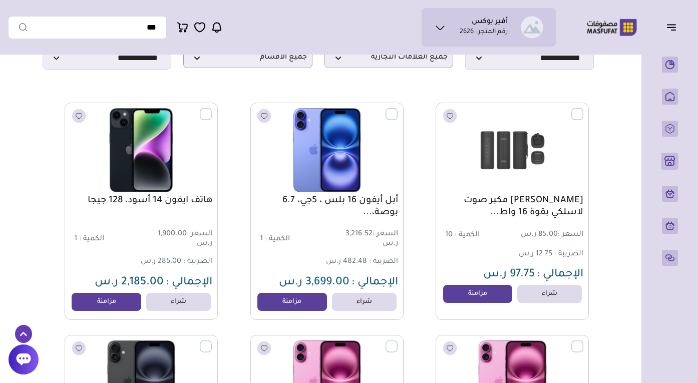
click at [330, 203] on link "أبل أيفون 16 بلس ، 5جي، 6.7 بوصة،..." at bounding box center [327, 207] width 142 height 24
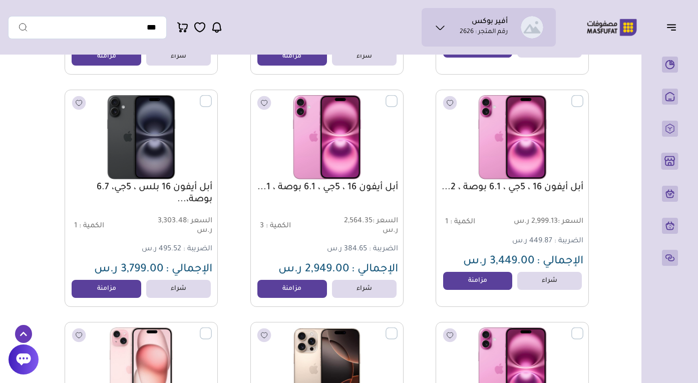
scroll to position [361, 0]
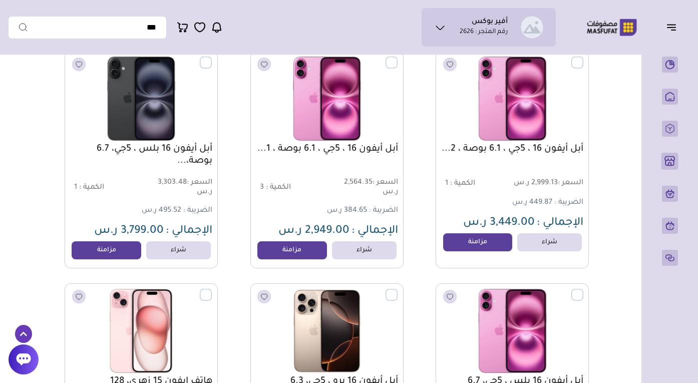
click at [317, 147] on link "أبل أيفون 16 ، 5جي ، 6.1 بوصة ، 1..." at bounding box center [327, 149] width 142 height 12
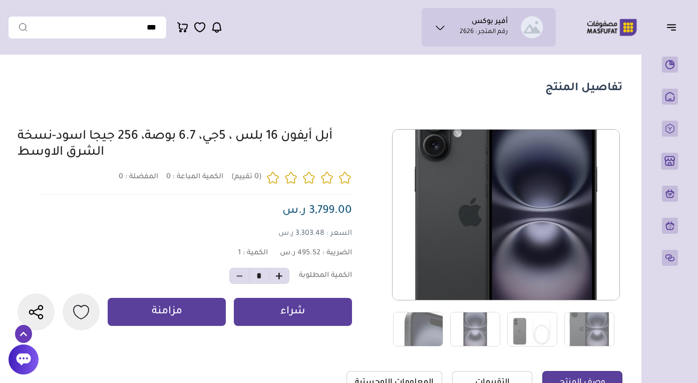
scroll to position [11, 0]
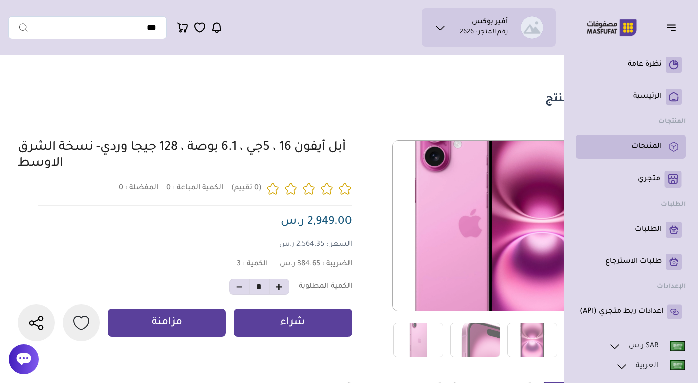
click at [636, 146] on p "المنتجات" at bounding box center [647, 147] width 31 height 10
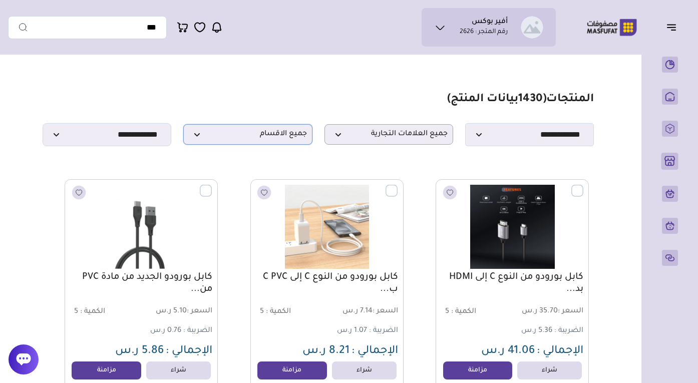
click at [280, 131] on span "جميع الاقسام" at bounding box center [248, 135] width 118 height 10
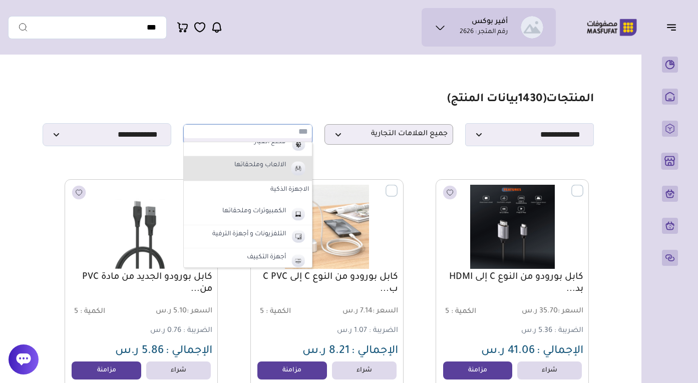
scroll to position [358, 0]
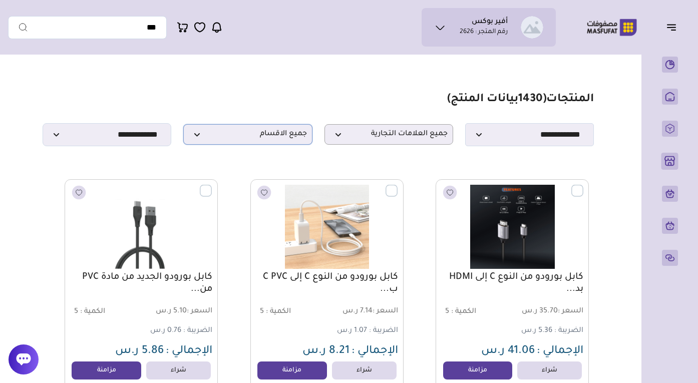
click at [253, 129] on p "جميع الاقسام" at bounding box center [247, 134] width 129 height 21
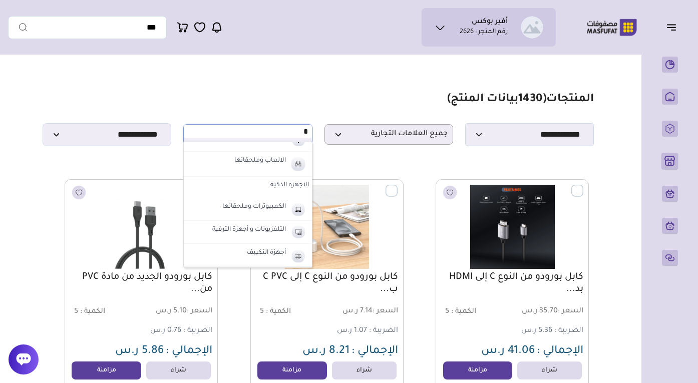
scroll to position [0, 0]
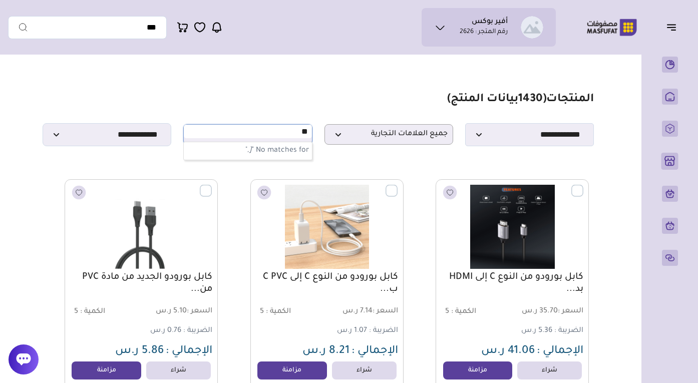
type input "*"
type input "**"
click at [284, 152] on label "الاجهزة الذكية" at bounding box center [248, 151] width 128 height 18
click at [264, 172] on label "الجوالات" at bounding box center [266, 172] width 27 height 13
select select "**"
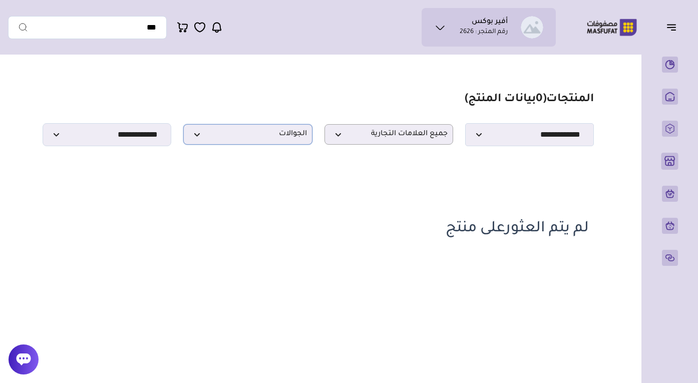
click at [273, 135] on span "الجوالات" at bounding box center [248, 135] width 118 height 10
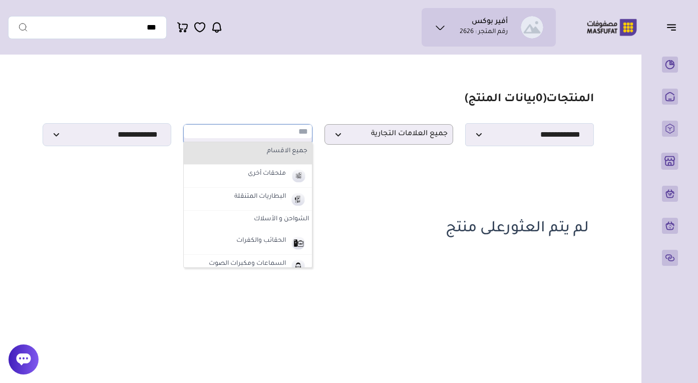
click at [274, 152] on label "جميع الاقسام" at bounding box center [248, 151] width 122 height 13
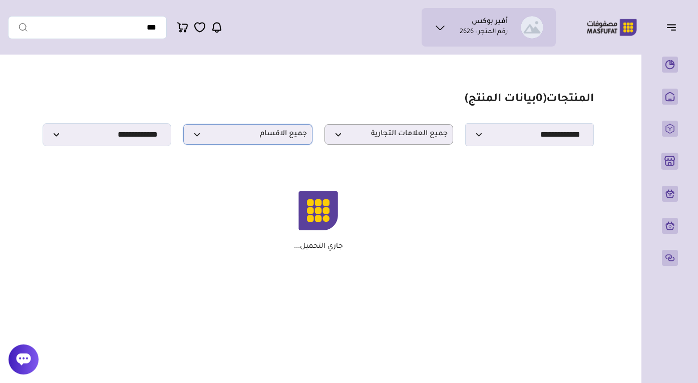
click at [277, 136] on span "جميع الاقسام" at bounding box center [248, 135] width 118 height 10
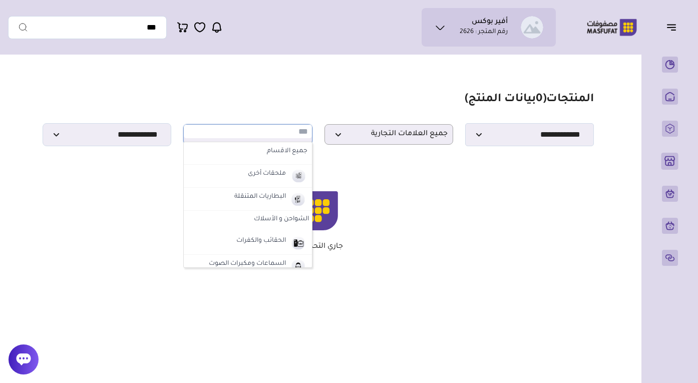
click at [267, 216] on label "الشواحن و الأسلاك" at bounding box center [248, 220] width 128 height 18
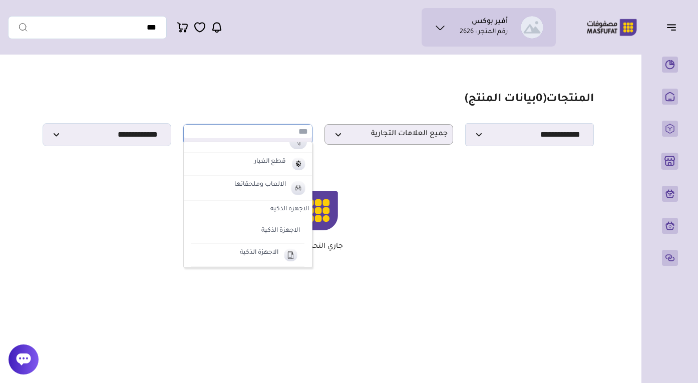
scroll to position [472, 0]
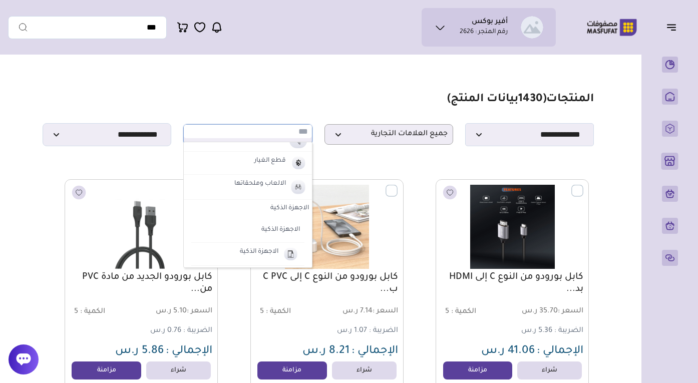
click at [291, 206] on label "الاجهزة الذكية" at bounding box center [248, 209] width 128 height 18
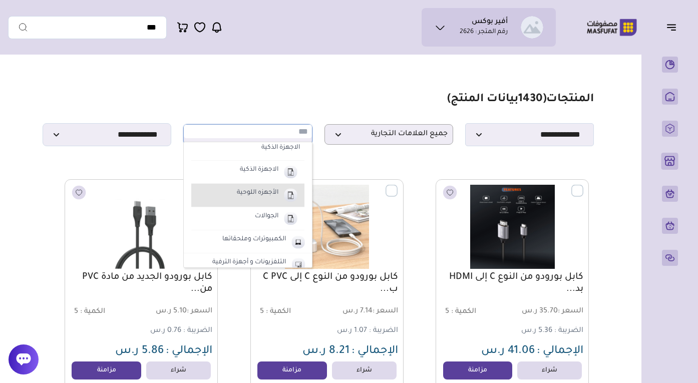
scroll to position [552, 0]
click at [276, 201] on li "الأجهزه اللوحية" at bounding box center [247, 197] width 113 height 23
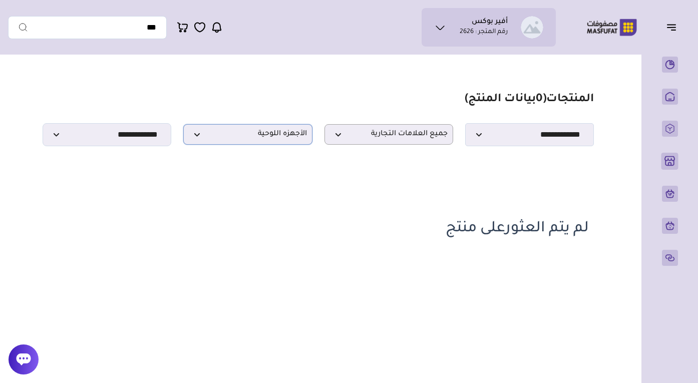
click at [278, 137] on span "الأجهزه اللوحية" at bounding box center [248, 135] width 118 height 10
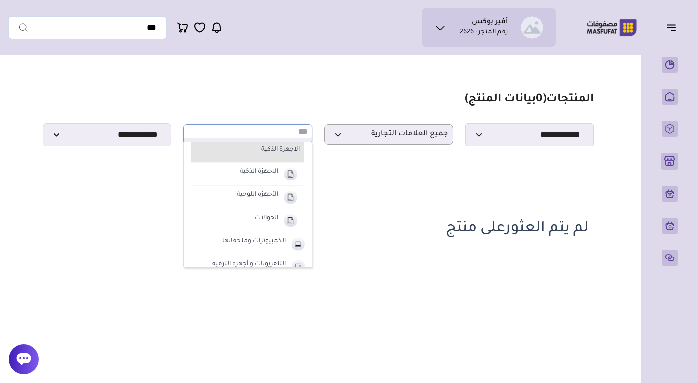
click at [277, 153] on label "الاجهزة الذكية" at bounding box center [251, 150] width 99 height 13
select select "**"
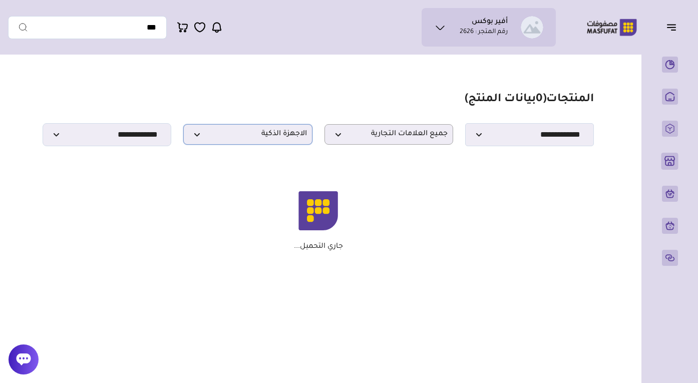
click at [270, 127] on p "الاجهزة الذكية" at bounding box center [247, 134] width 129 height 21
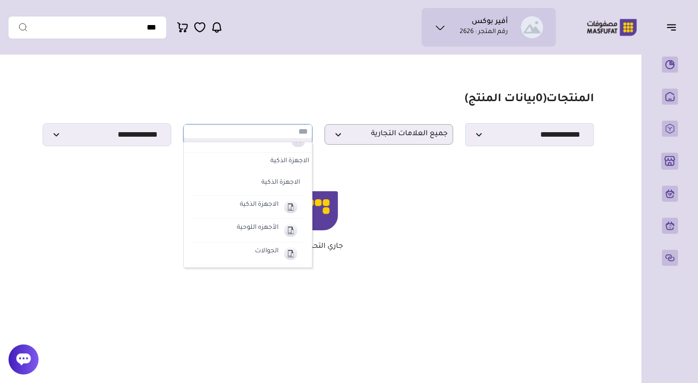
scroll to position [519, 0]
click at [279, 164] on label "الاجهزة الذكية" at bounding box center [248, 162] width 128 height 18
click at [285, 159] on label "الاجهزة الذكية" at bounding box center [248, 162] width 128 height 18
click at [278, 212] on li "الاجهزة الذكية" at bounding box center [247, 207] width 113 height 23
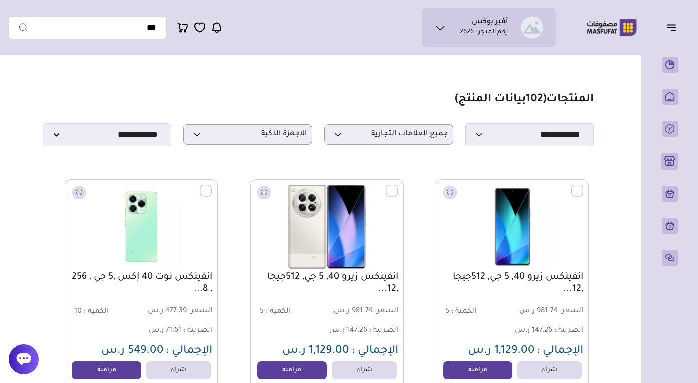
click at [193, 292] on link "انفينكس نوت 40 إكس ,5 جي , 256 , 8..." at bounding box center [141, 283] width 142 height 24
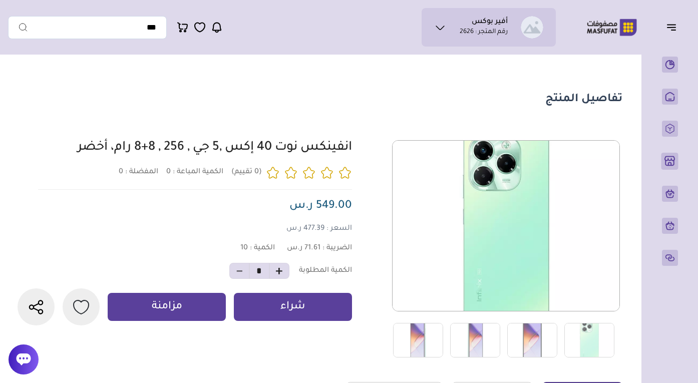
click at [352, 144] on link "انفينكس نوت 40 إكس ,5 جي , 256 , 8+8 رام، أخضر" at bounding box center [215, 148] width 274 height 14
click at [359, 141] on div "0 0 10 *" at bounding box center [319, 249] width 608 height 218
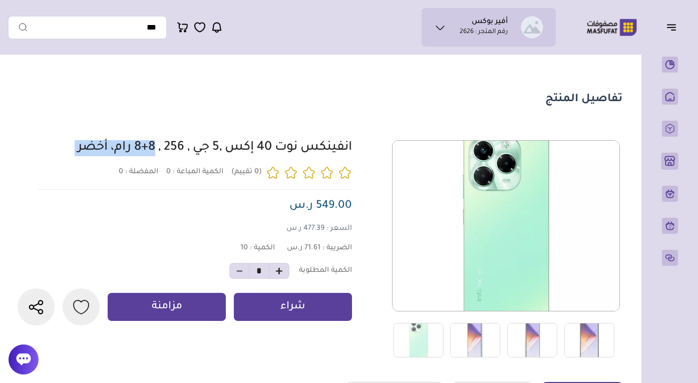
click at [359, 141] on div "0 0 10 *" at bounding box center [319, 249] width 608 height 218
copy div "انفينكس نوت 40 إكس ,5 جي , 256 , 8+8 رام، أخضر"
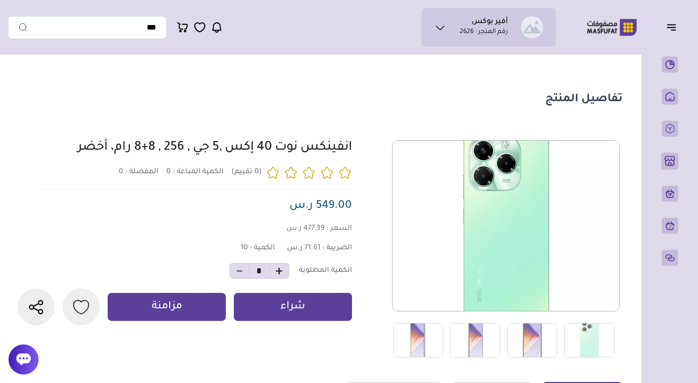
click at [231, 141] on link "انفينكس نوت 40 إكس ,5 جي , 256 , 8+8 رام، أخضر" at bounding box center [215, 148] width 274 height 14
click at [230, 146] on link "انفينكس نوت 40 إكس ,5 جي , 256 , 8+8 رام، أخضر" at bounding box center [215, 148] width 274 height 14
click at [358, 148] on div "0 0 10 *" at bounding box center [319, 249] width 608 height 218
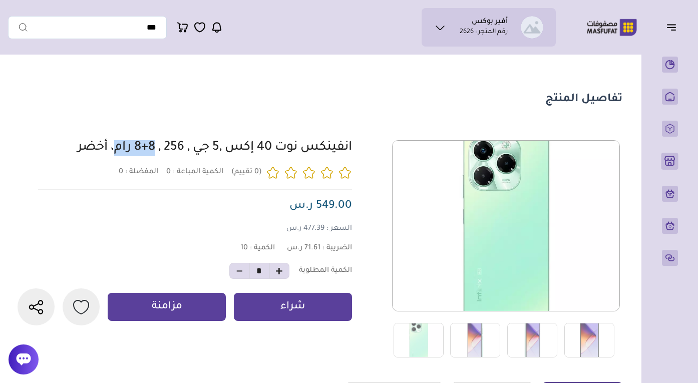
click at [358, 148] on div "0 0 10 *" at bounding box center [319, 249] width 608 height 218
copy div "انفينكس نوت 40 إكس ,5 جي , 256 , 8+8 رام، أخضر"
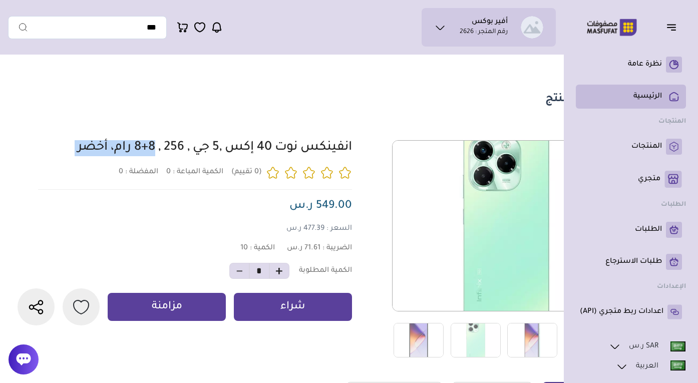
click at [666, 92] on link "الرئيسية" at bounding box center [631, 97] width 102 height 16
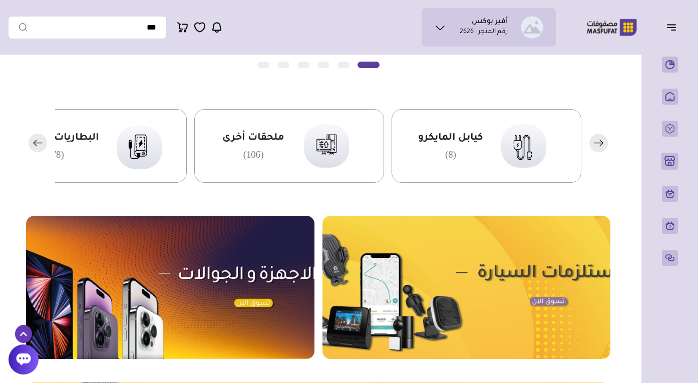
scroll to position [226, 0]
